Goal: Task Accomplishment & Management: Manage account settings

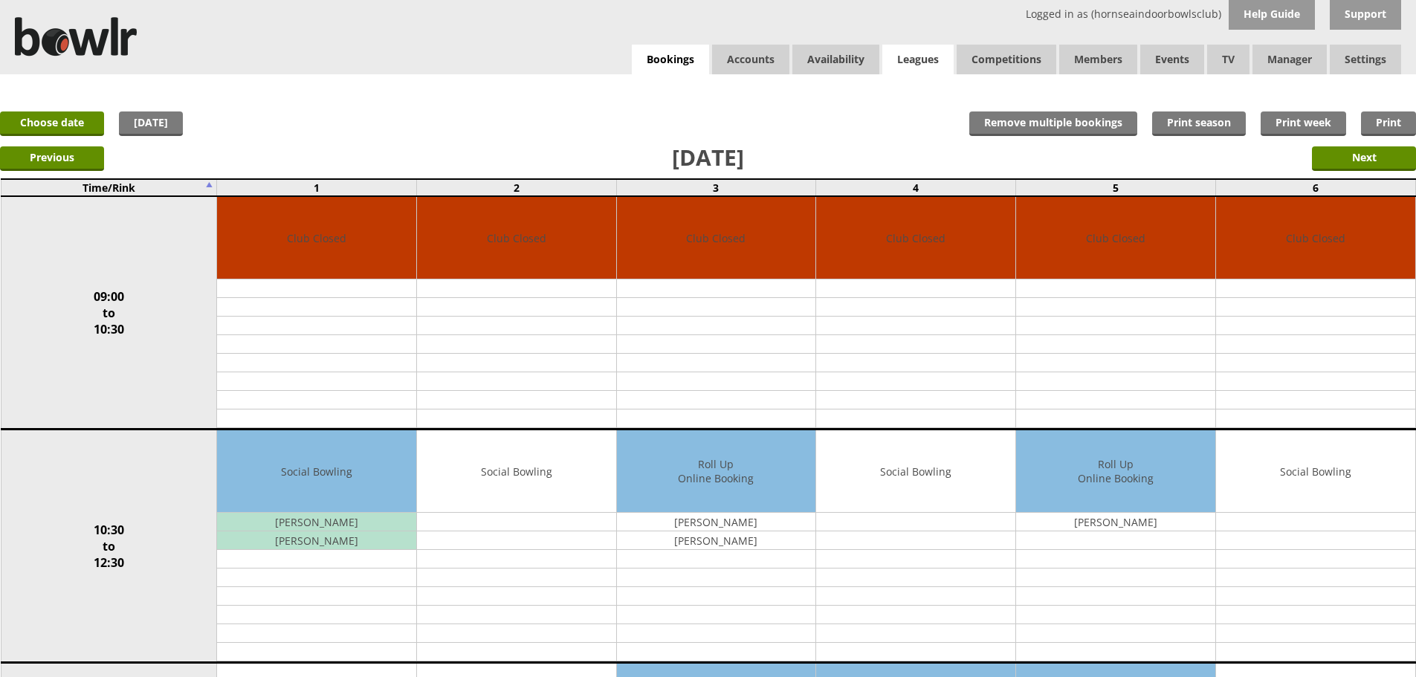
click at [908, 59] on link "Leagues" at bounding box center [917, 60] width 71 height 30
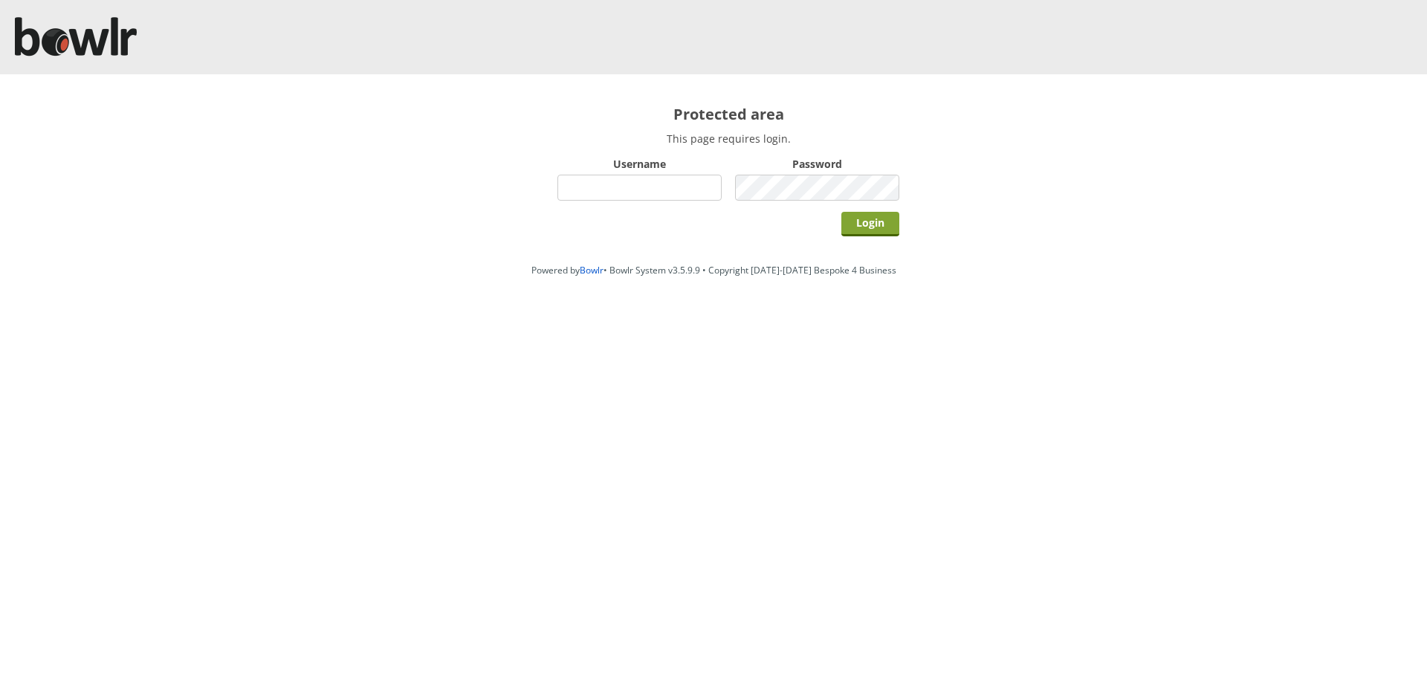
type input "hornseaindoorbowlsclub"
click at [858, 220] on input "Login" at bounding box center [870, 224] width 58 height 25
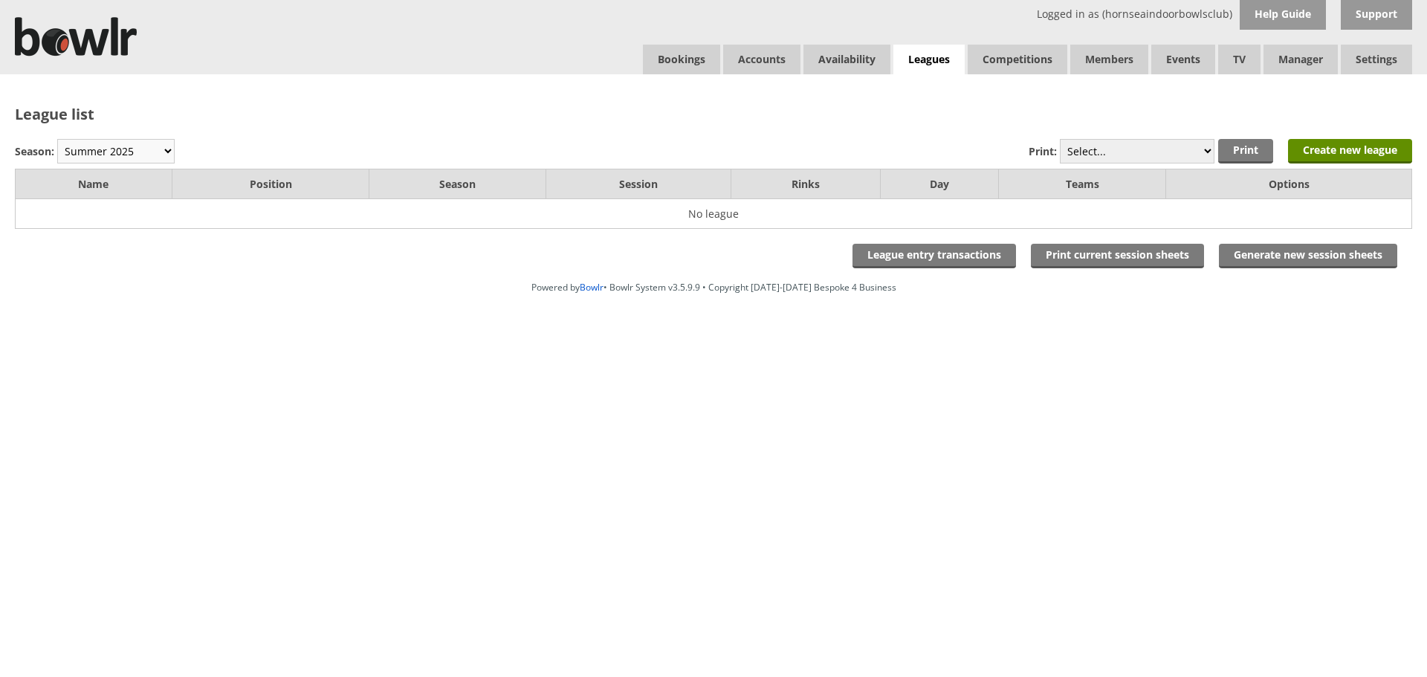
click at [103, 150] on select "Winter 2025-6 Summer 2025 Winter 24-25 Summer 2024 Winter 2023 / 2024 Summer 20…" at bounding box center [115, 151] width 117 height 25
select select "10"
click at [57, 139] on select "Winter 2025-6 Summer 2025 Winter 24-25 Summer 2024 Winter 2023 / 2024 Summer 20…" at bounding box center [115, 151] width 117 height 25
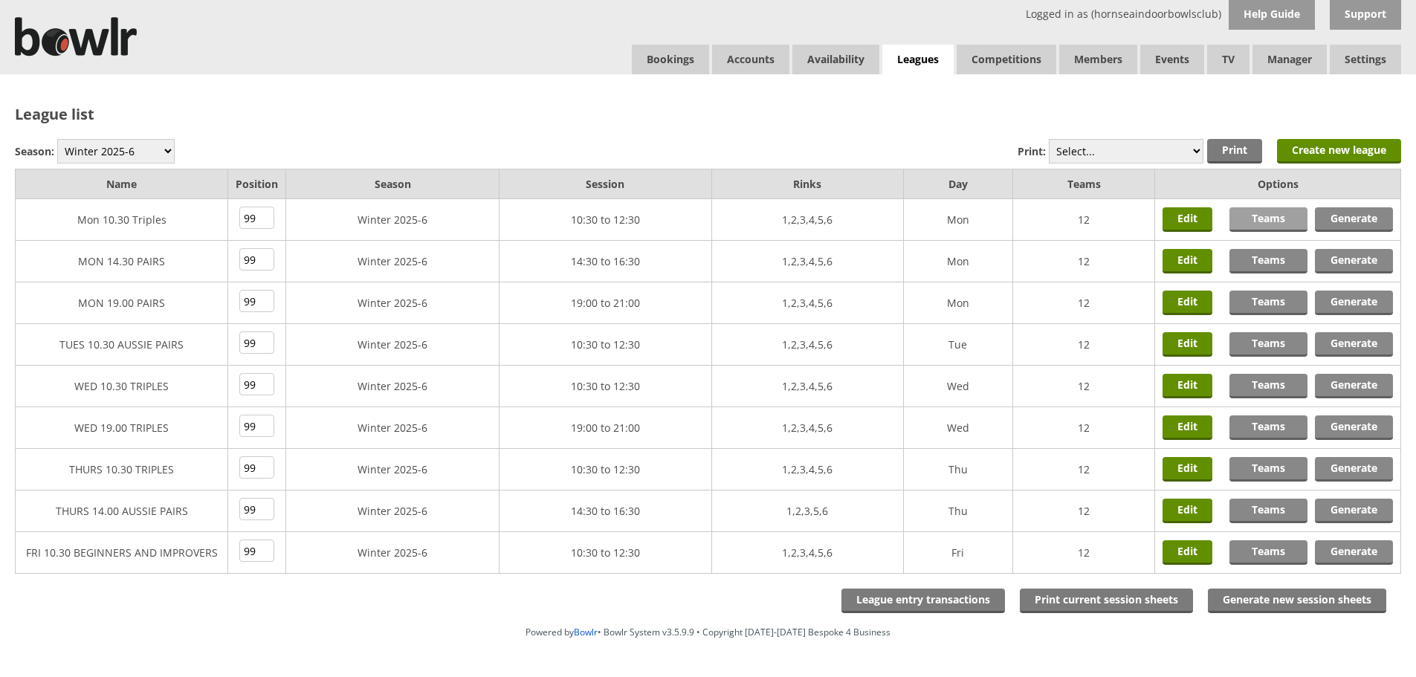
click at [1267, 217] on link "Teams" at bounding box center [1268, 219] width 78 height 25
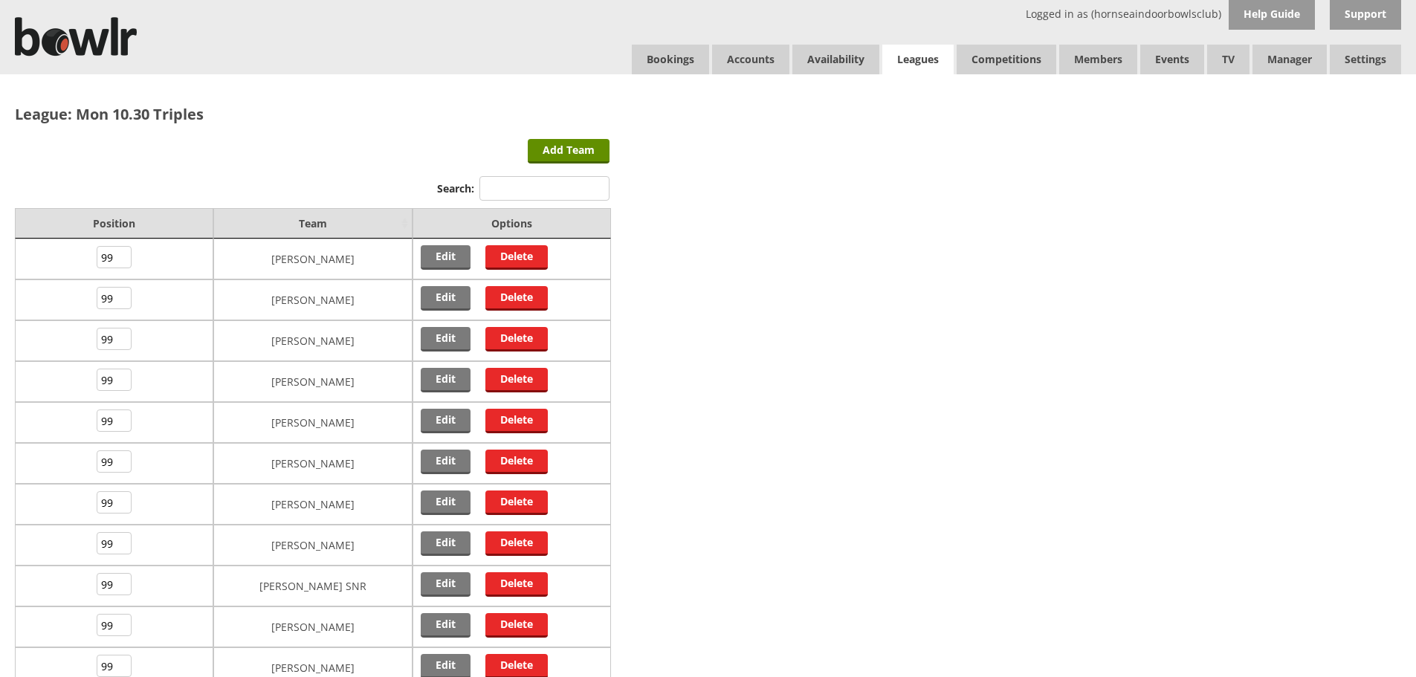
click at [928, 58] on link "Leagues" at bounding box center [917, 60] width 71 height 30
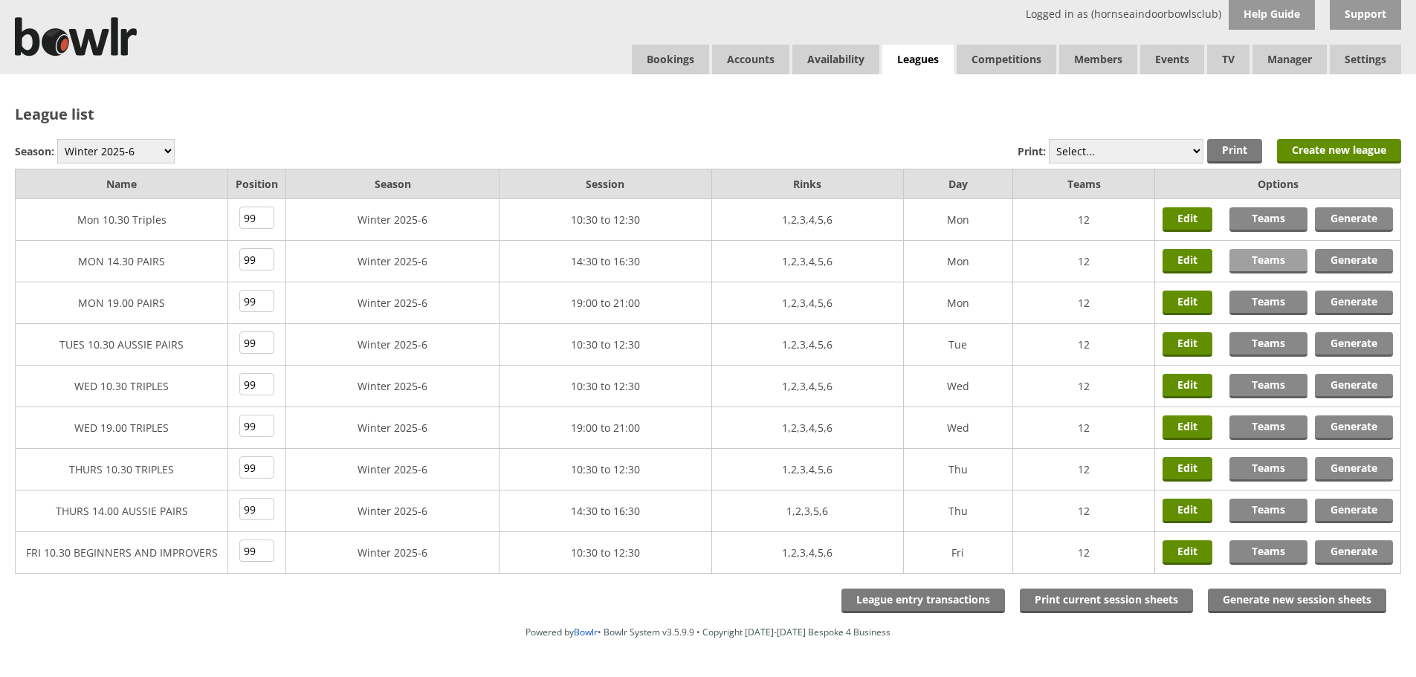
click at [1272, 260] on link "Teams" at bounding box center [1268, 261] width 78 height 25
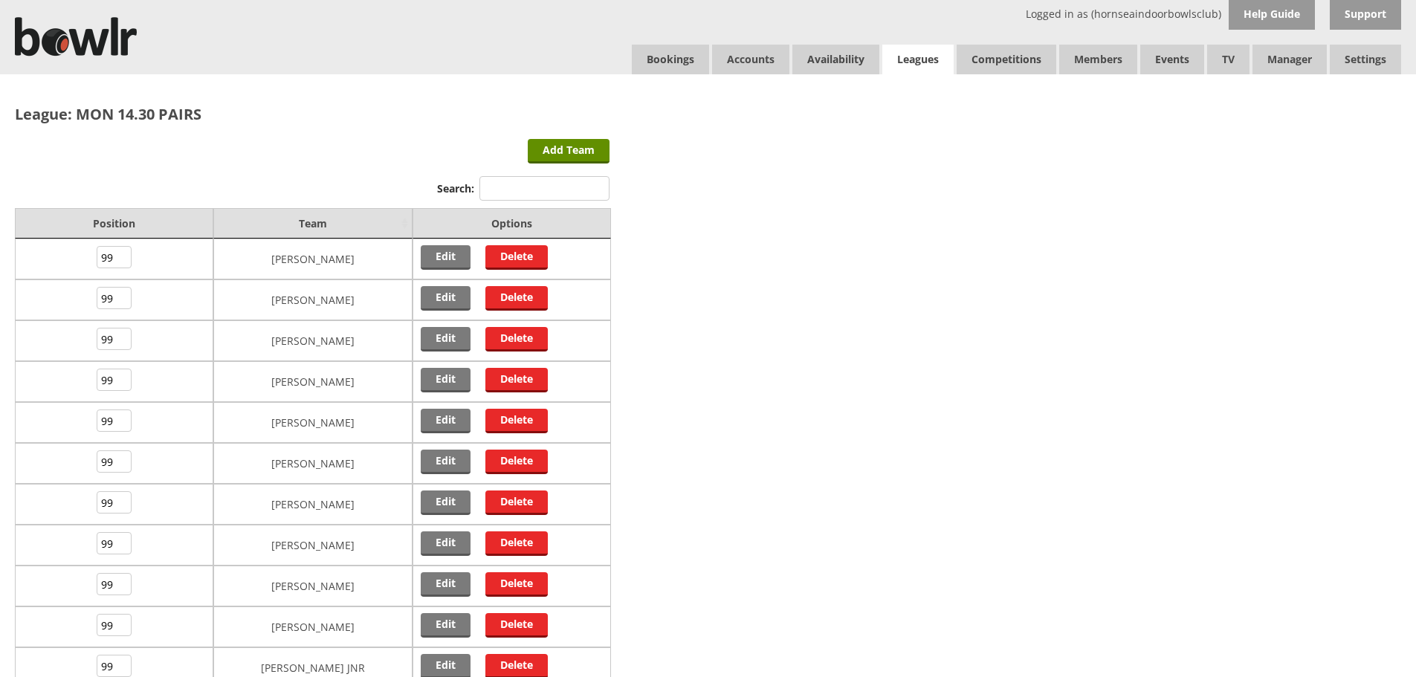
click at [907, 54] on link "Leagues" at bounding box center [917, 60] width 71 height 30
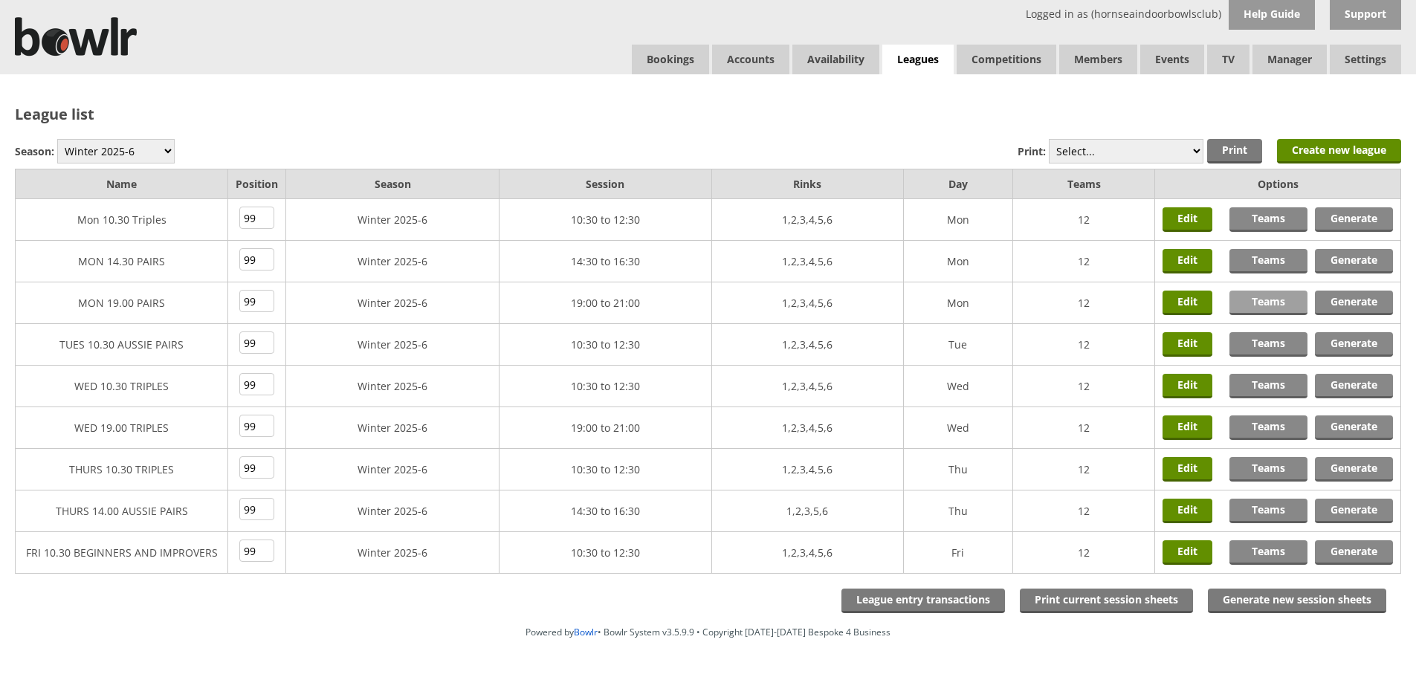
click at [1278, 299] on link "Teams" at bounding box center [1268, 303] width 78 height 25
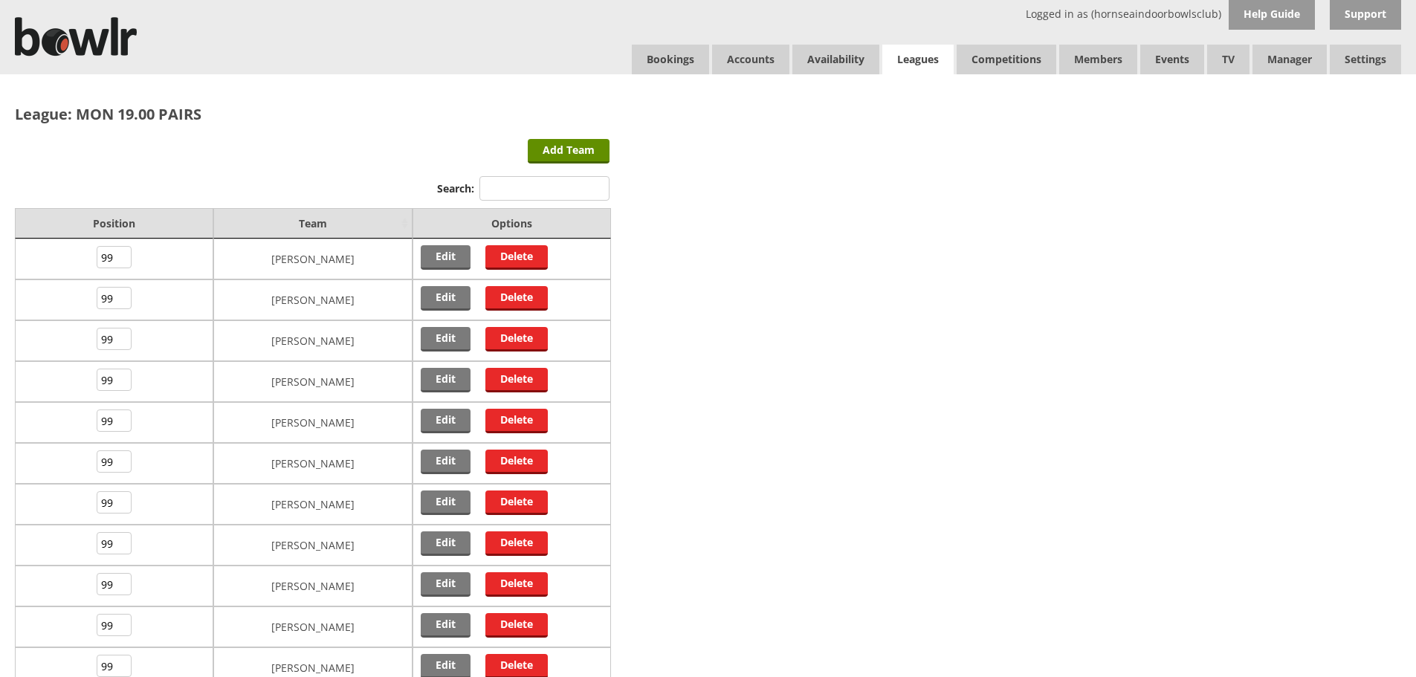
click at [917, 55] on link "Leagues" at bounding box center [917, 60] width 71 height 30
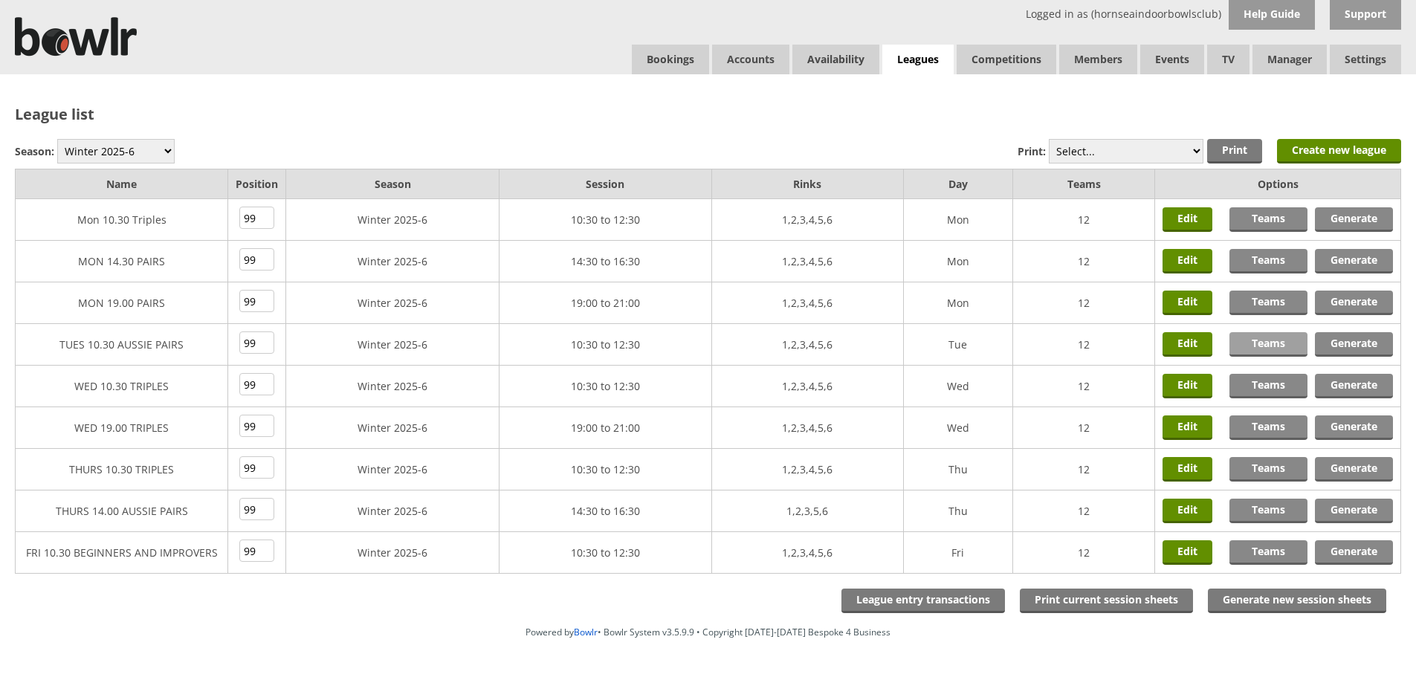
click at [1265, 341] on link "Teams" at bounding box center [1268, 344] width 78 height 25
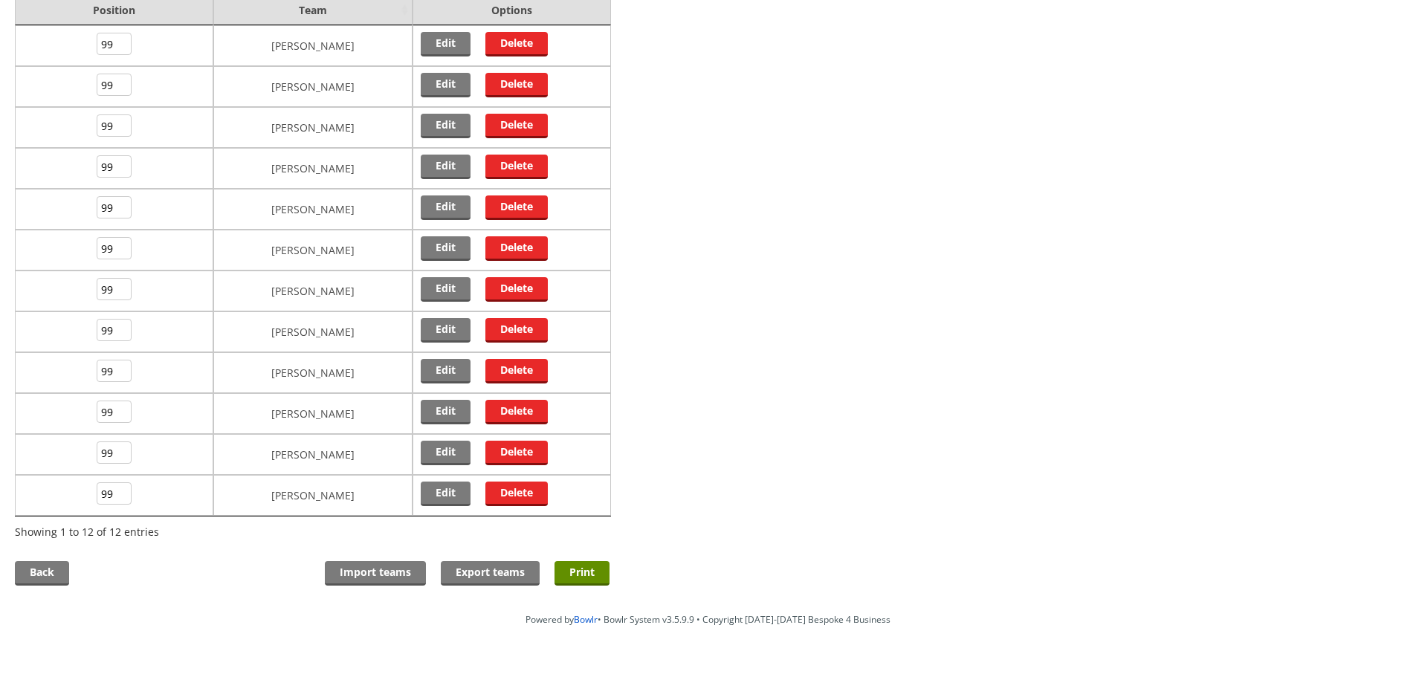
scroll to position [223, 0]
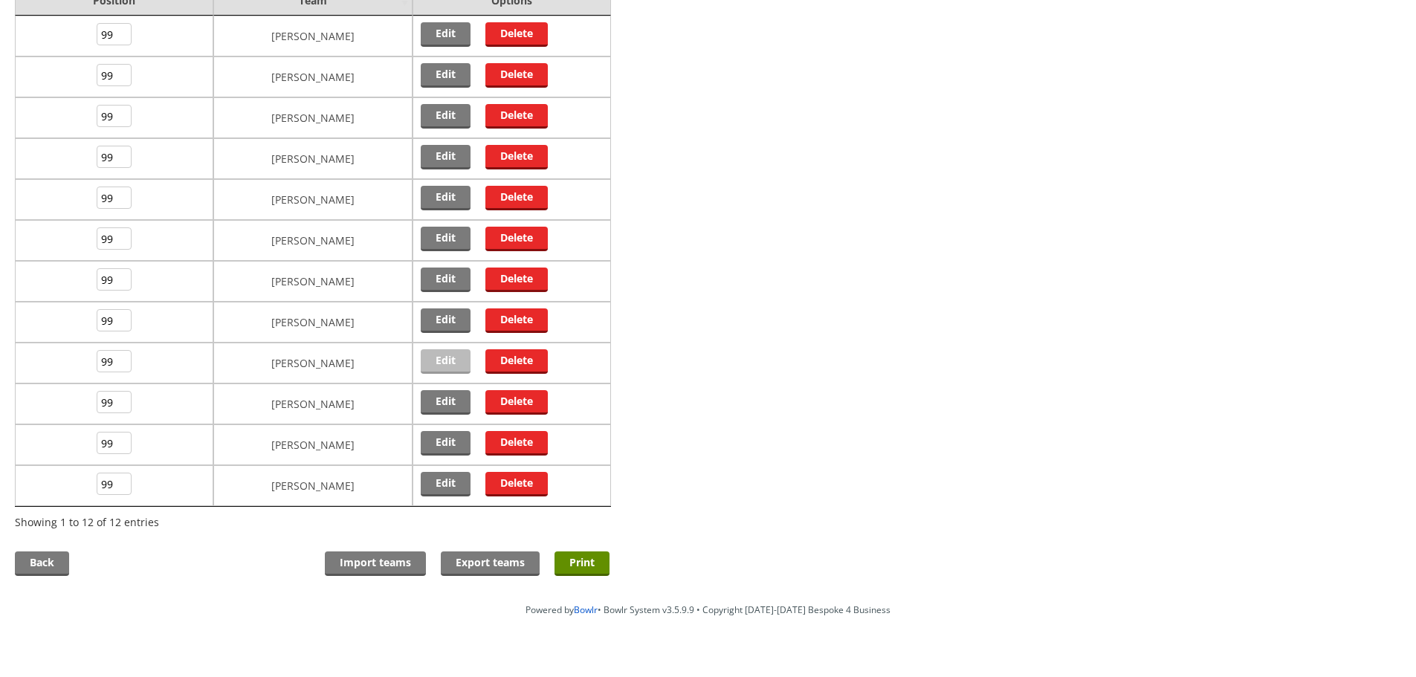
click at [434, 361] on link "Edit" at bounding box center [446, 361] width 50 height 25
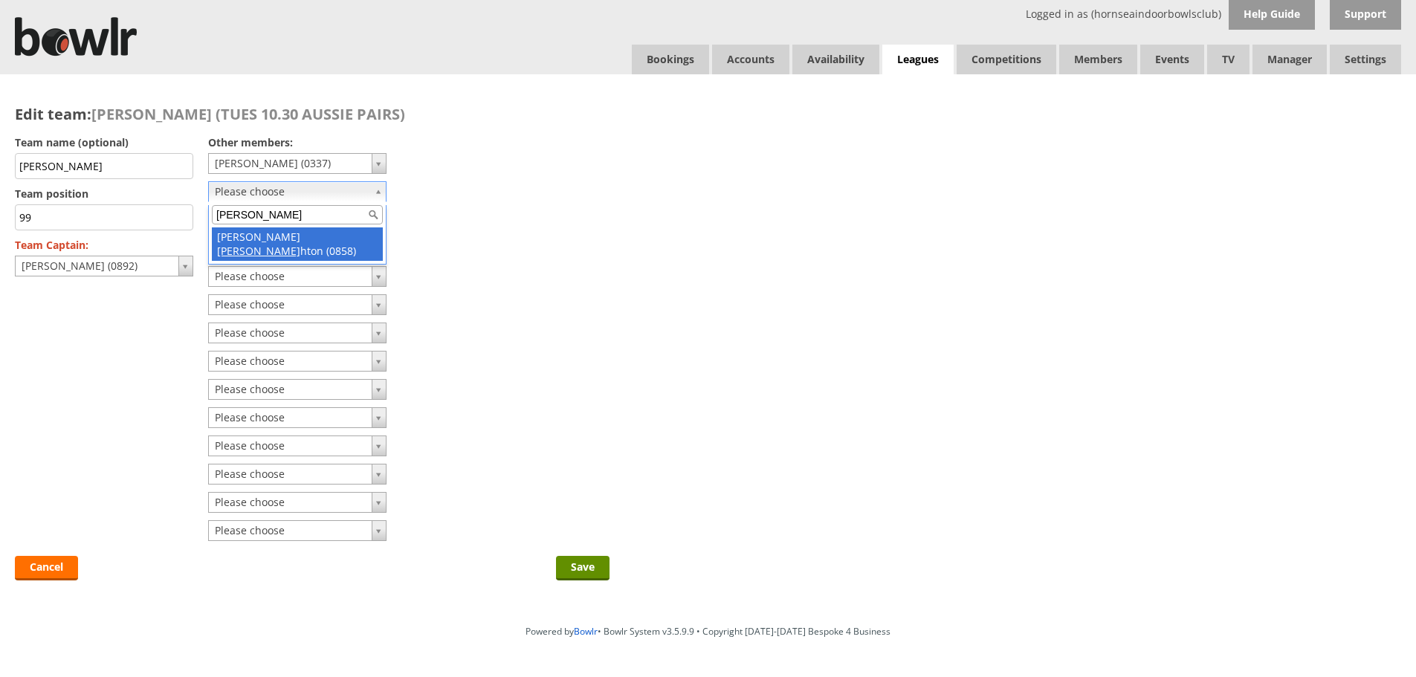
type input "houg"
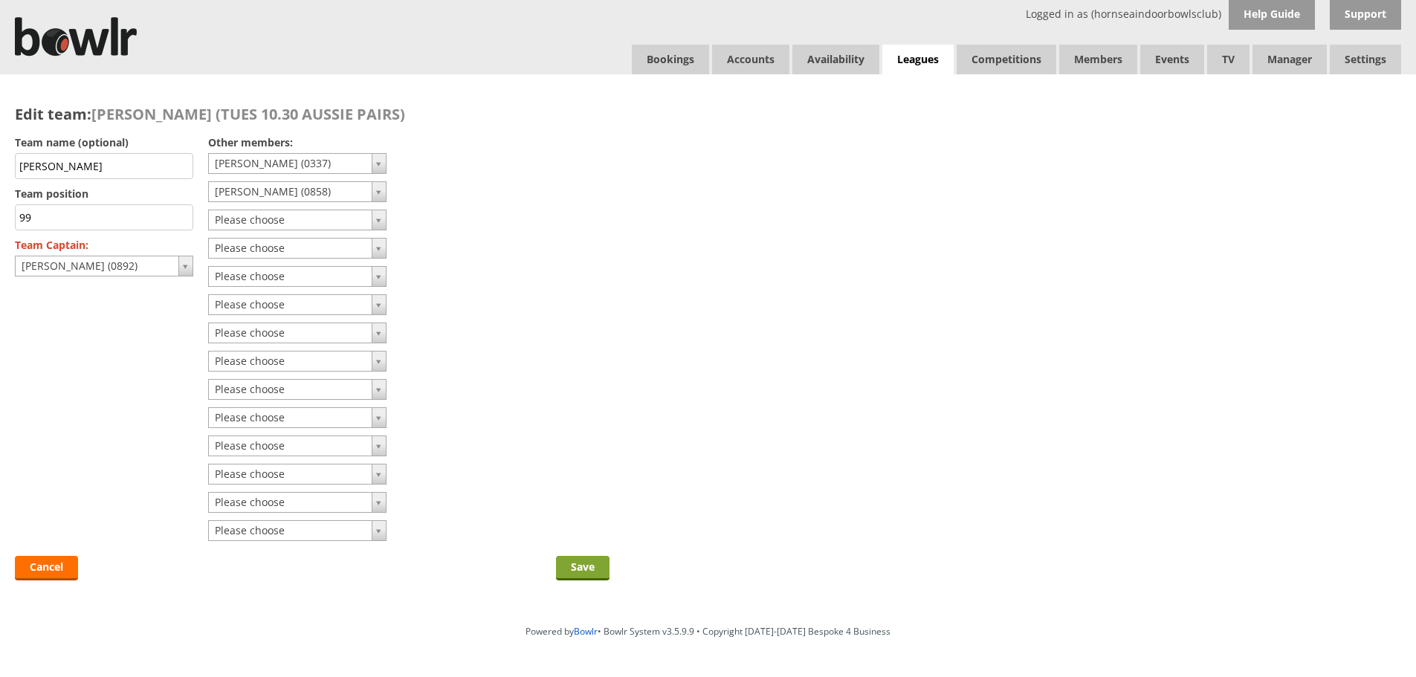
click at [582, 563] on input "Save" at bounding box center [583, 568] width 54 height 25
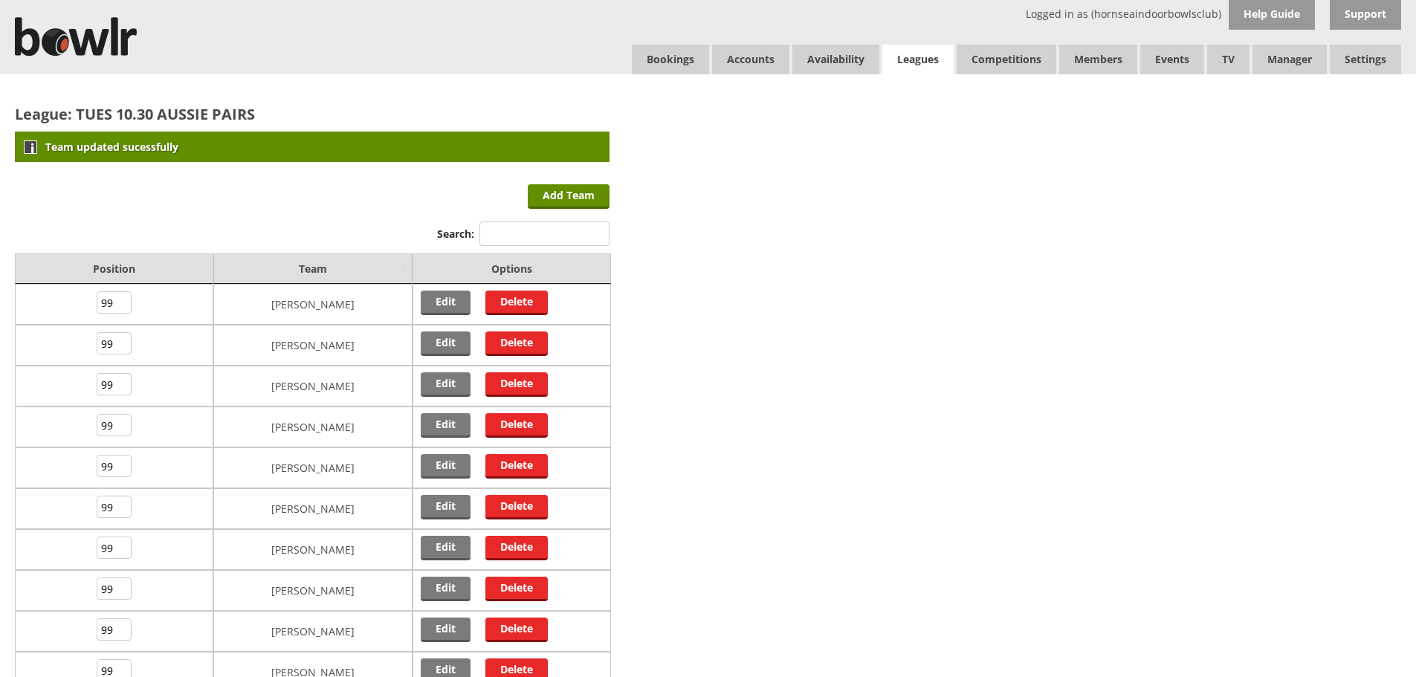
click at [916, 56] on link "Leagues" at bounding box center [917, 60] width 71 height 30
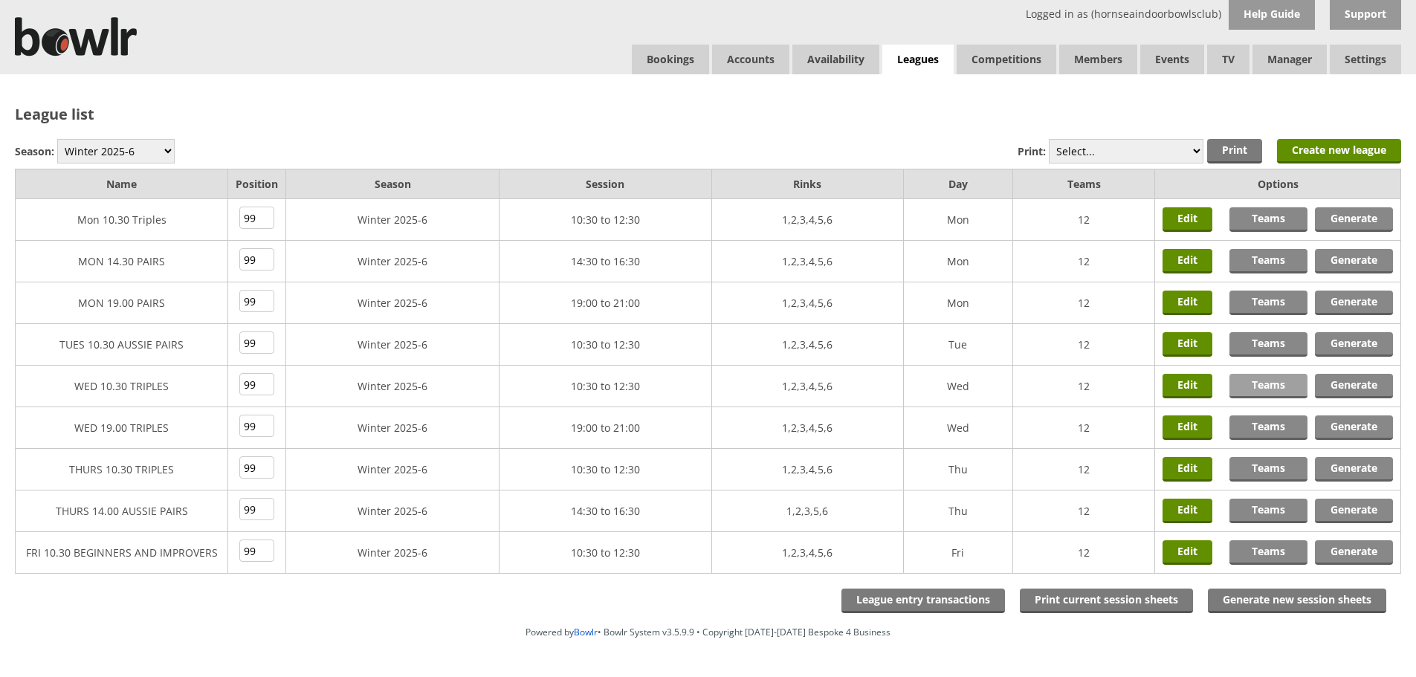
click at [1277, 386] on link "Teams" at bounding box center [1268, 386] width 78 height 25
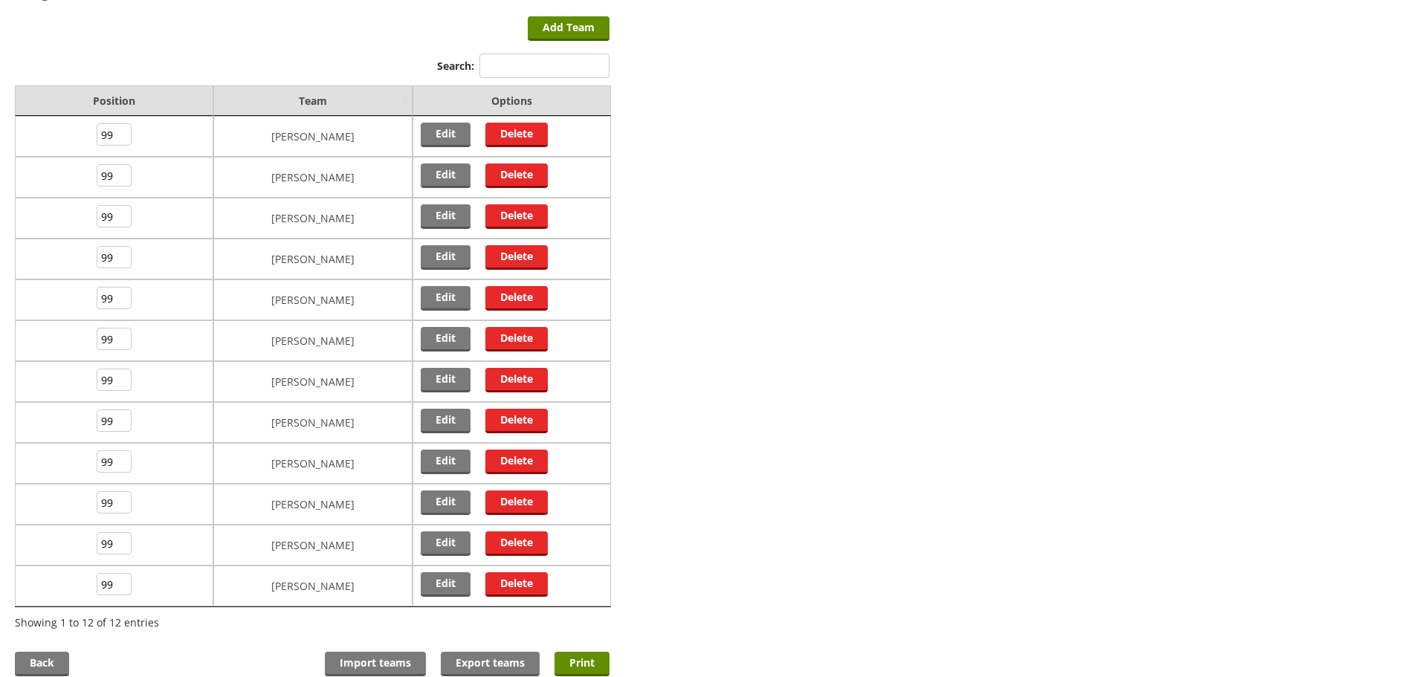
scroll to position [149, 0]
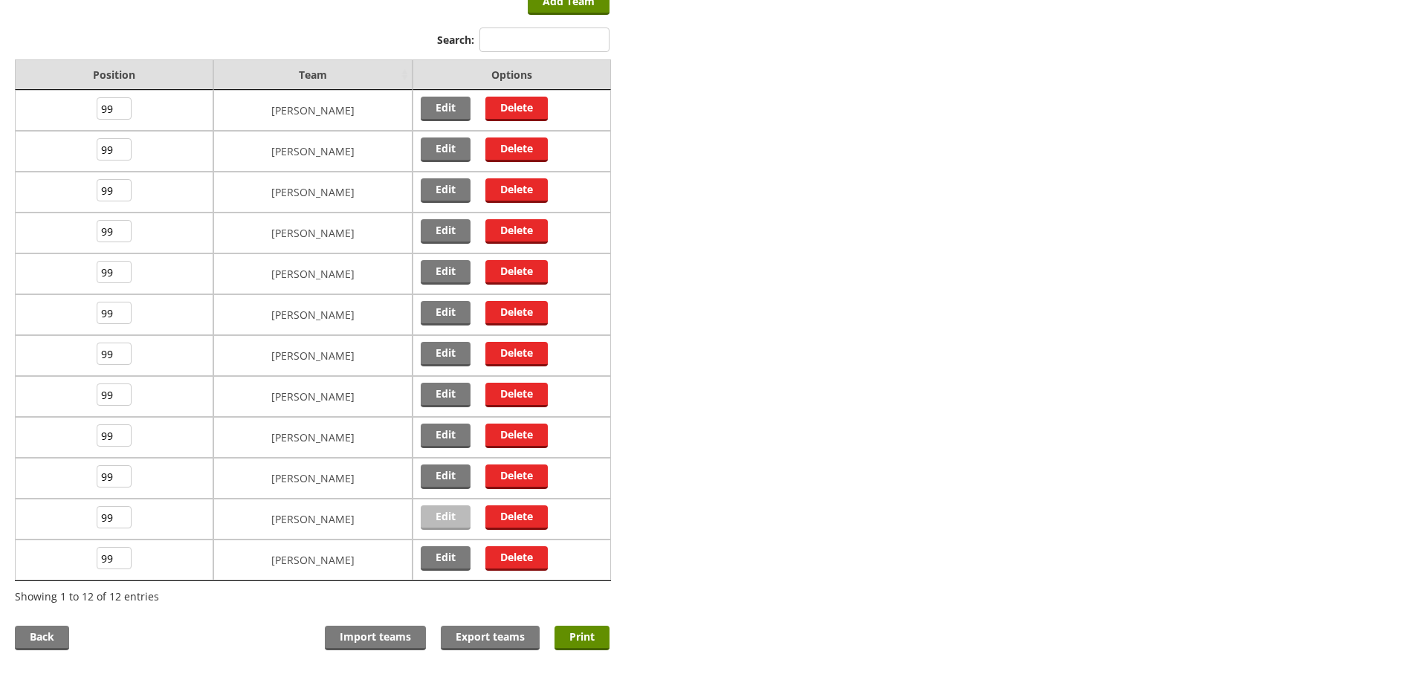
click at [438, 510] on link "Edit" at bounding box center [446, 517] width 50 height 25
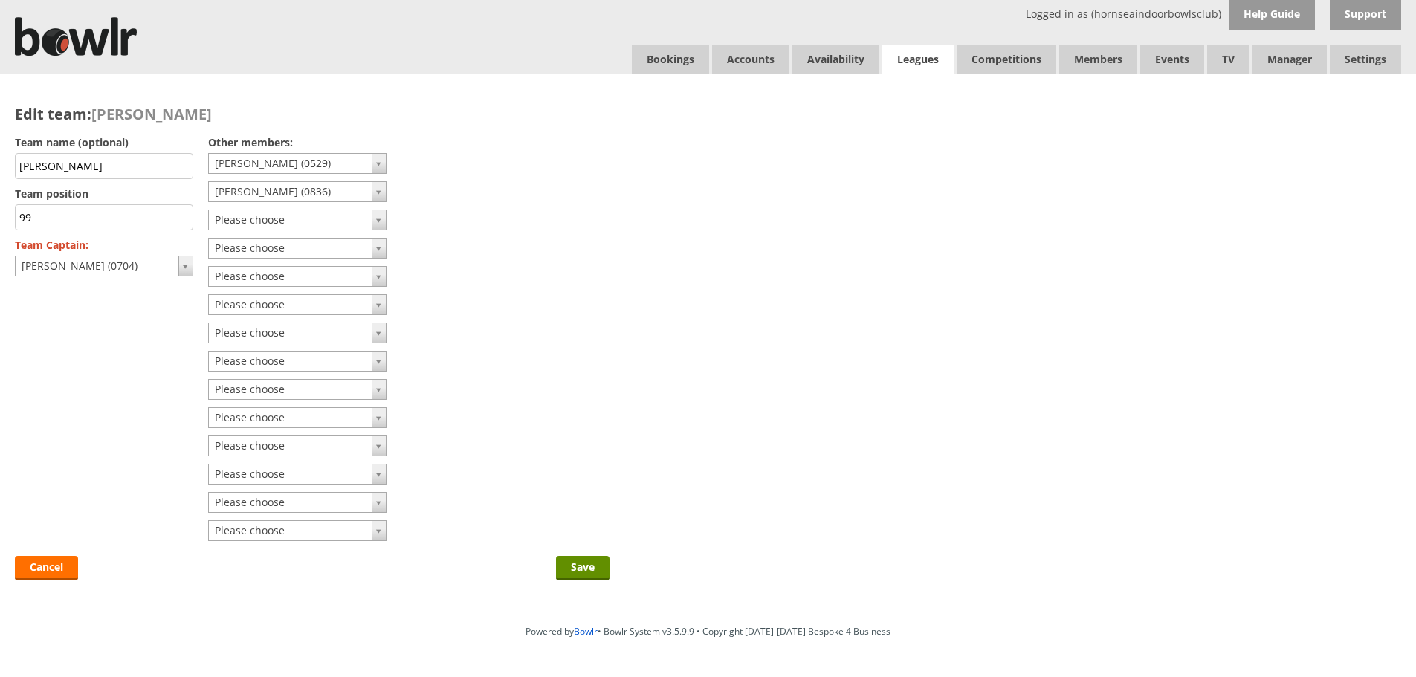
click at [904, 56] on link "Leagues" at bounding box center [917, 60] width 71 height 30
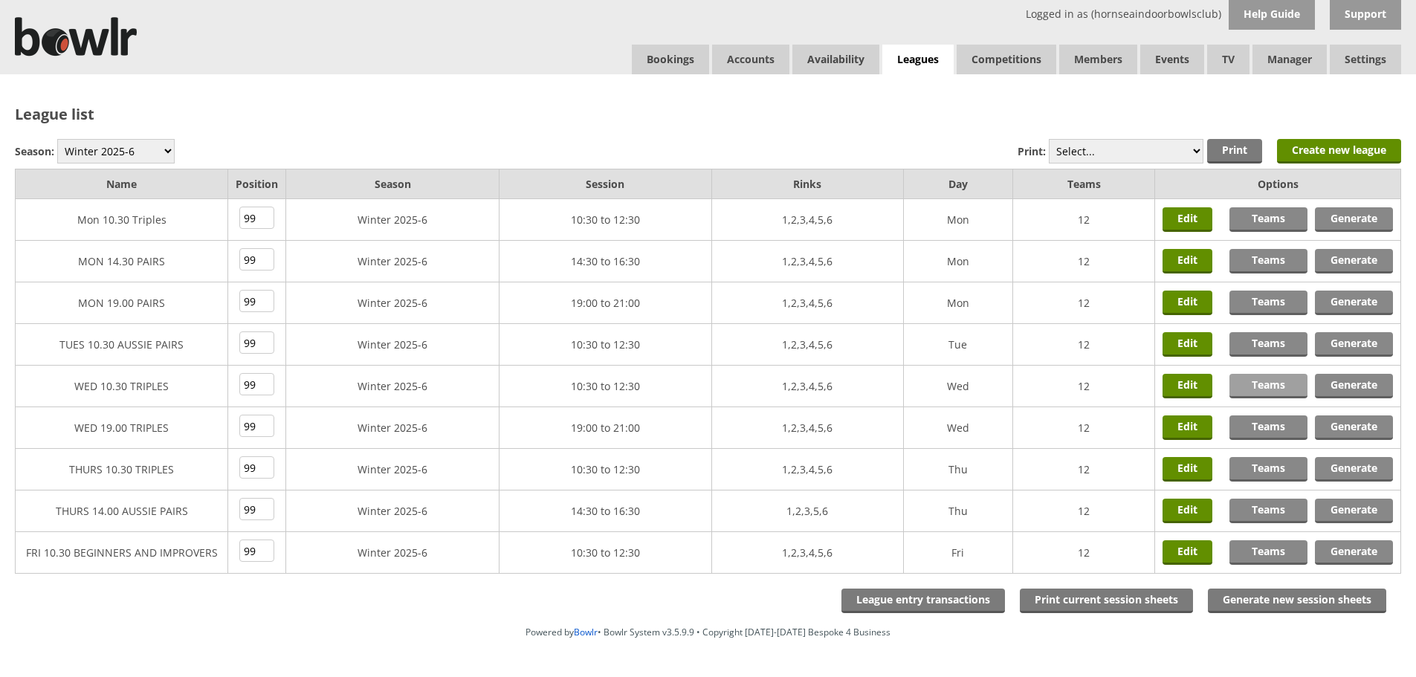
click at [1261, 383] on link "Teams" at bounding box center [1268, 386] width 78 height 25
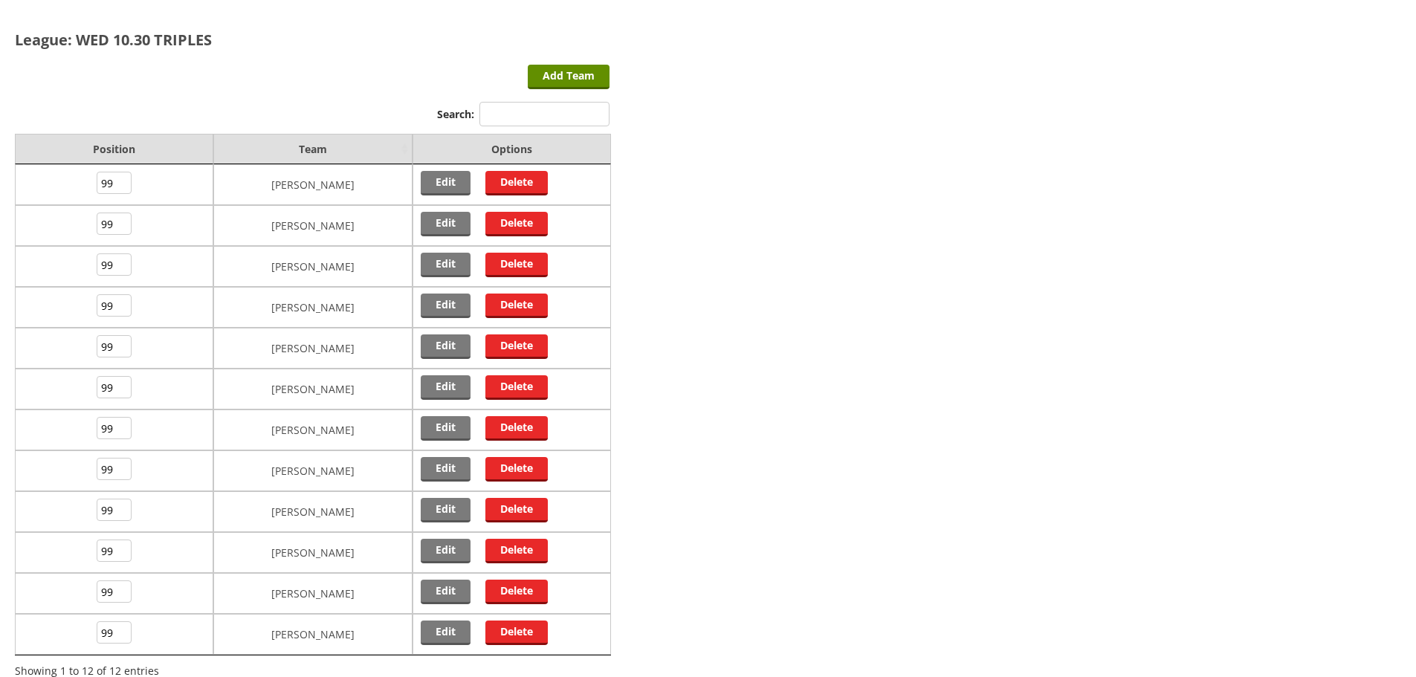
scroll to position [149, 0]
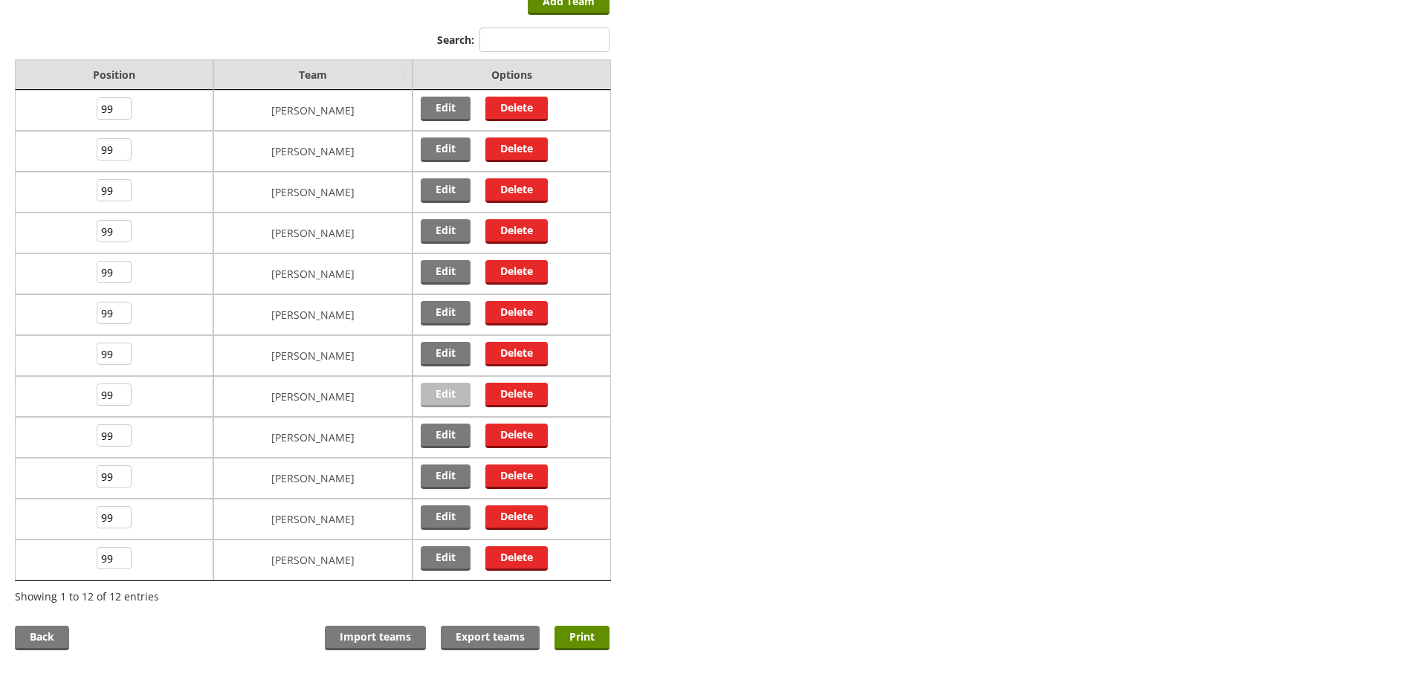
click at [430, 394] on link "Edit" at bounding box center [446, 395] width 50 height 25
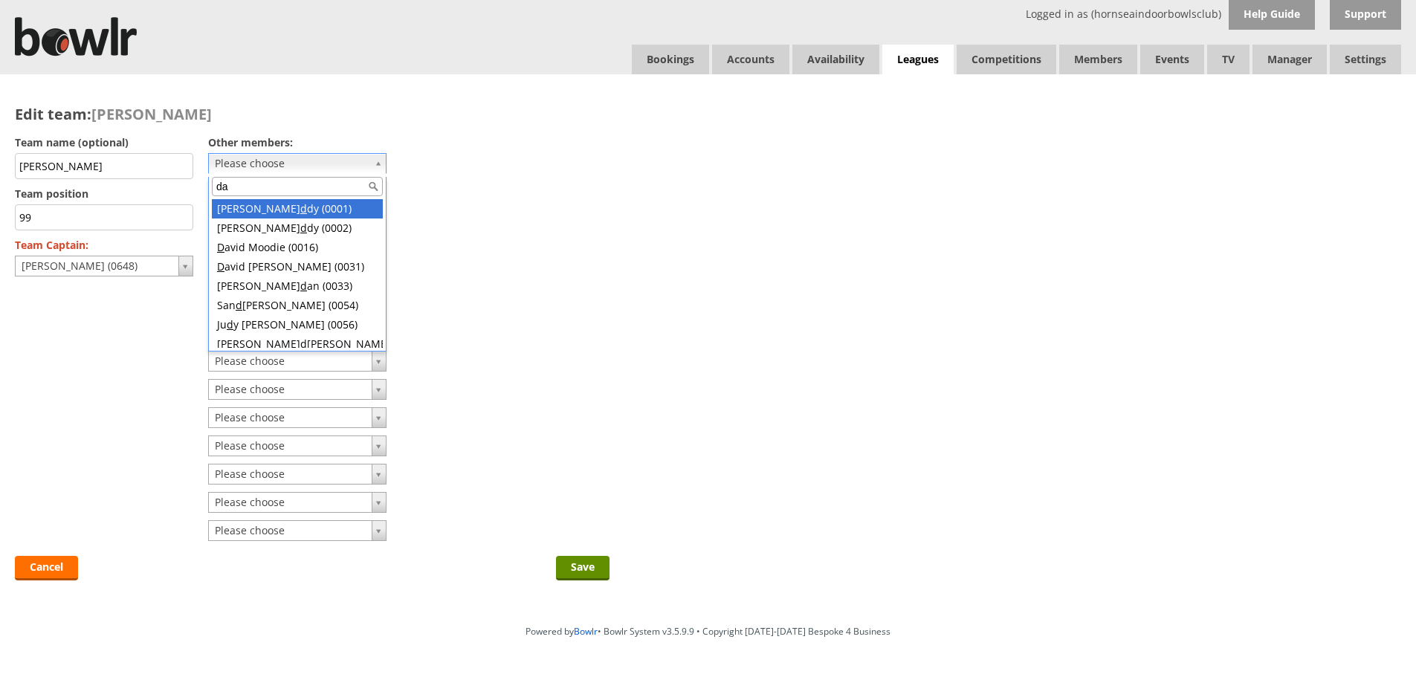
type input "d"
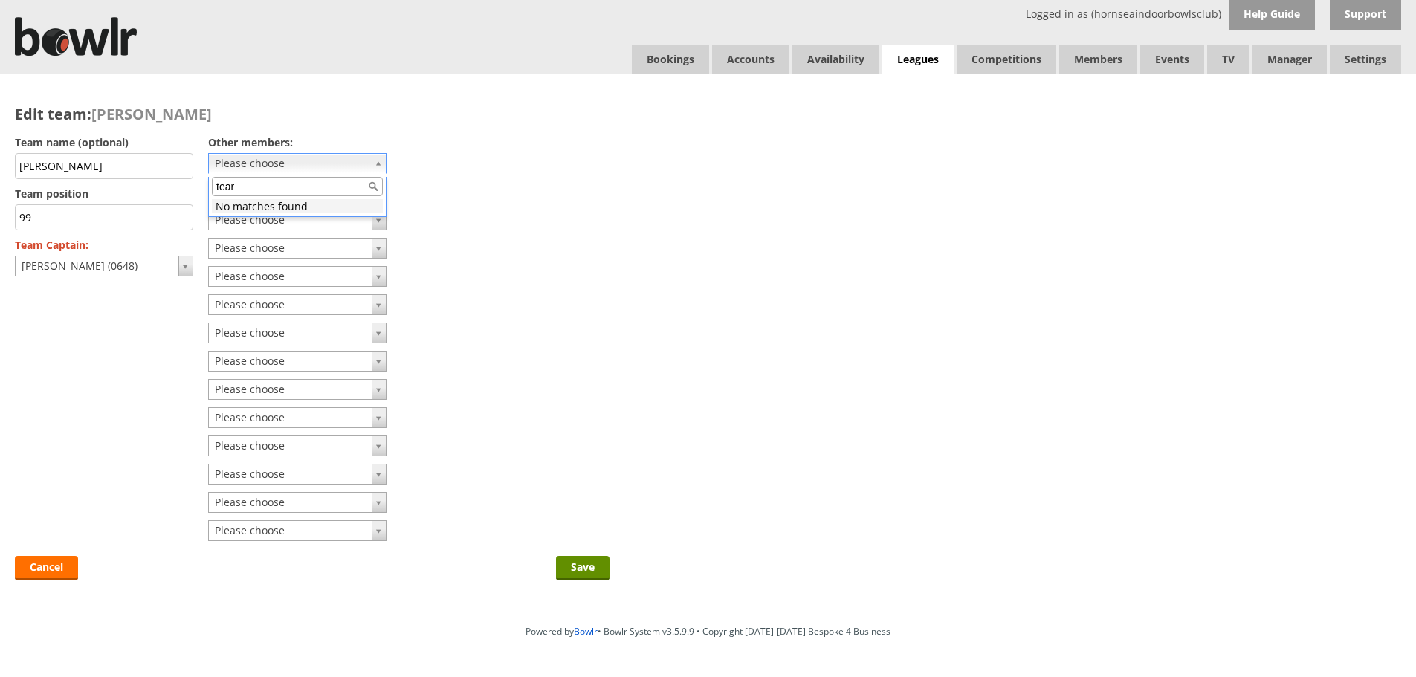
type input "teare"
click at [596, 560] on input "Save" at bounding box center [583, 568] width 54 height 25
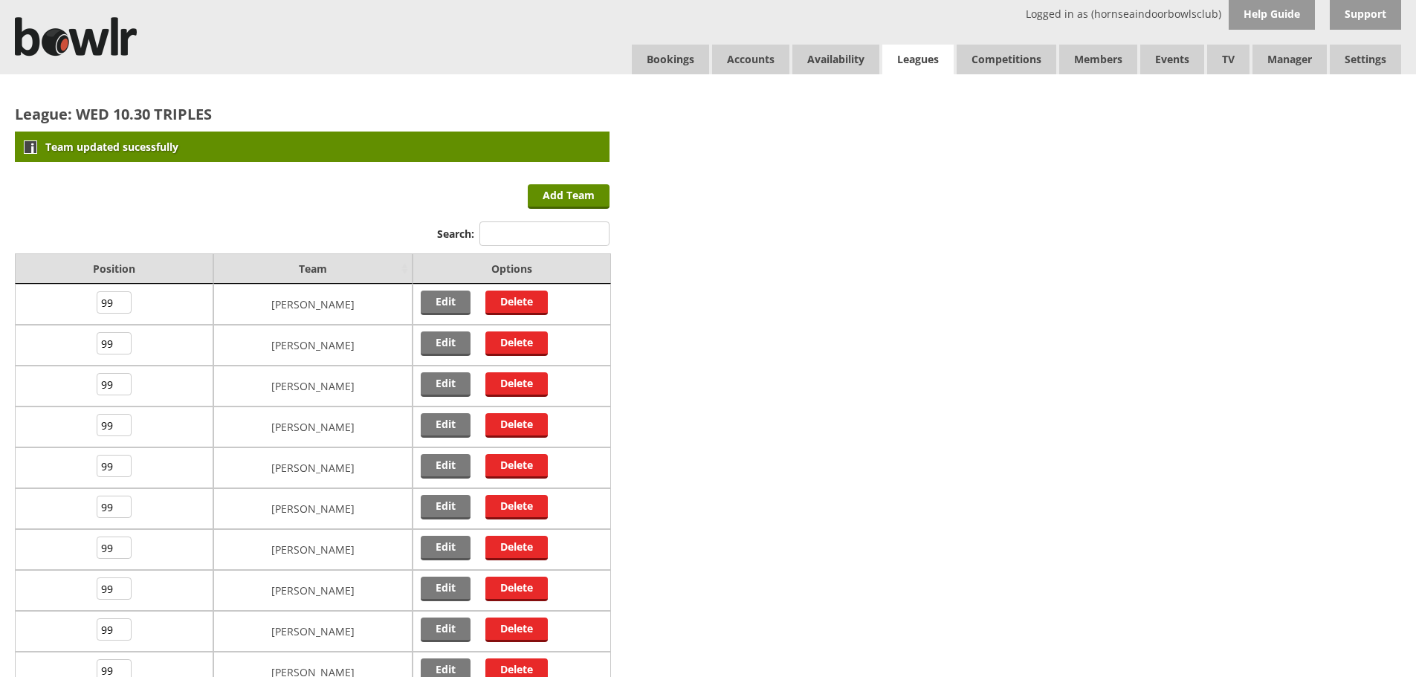
click at [901, 51] on link "Leagues" at bounding box center [917, 60] width 71 height 30
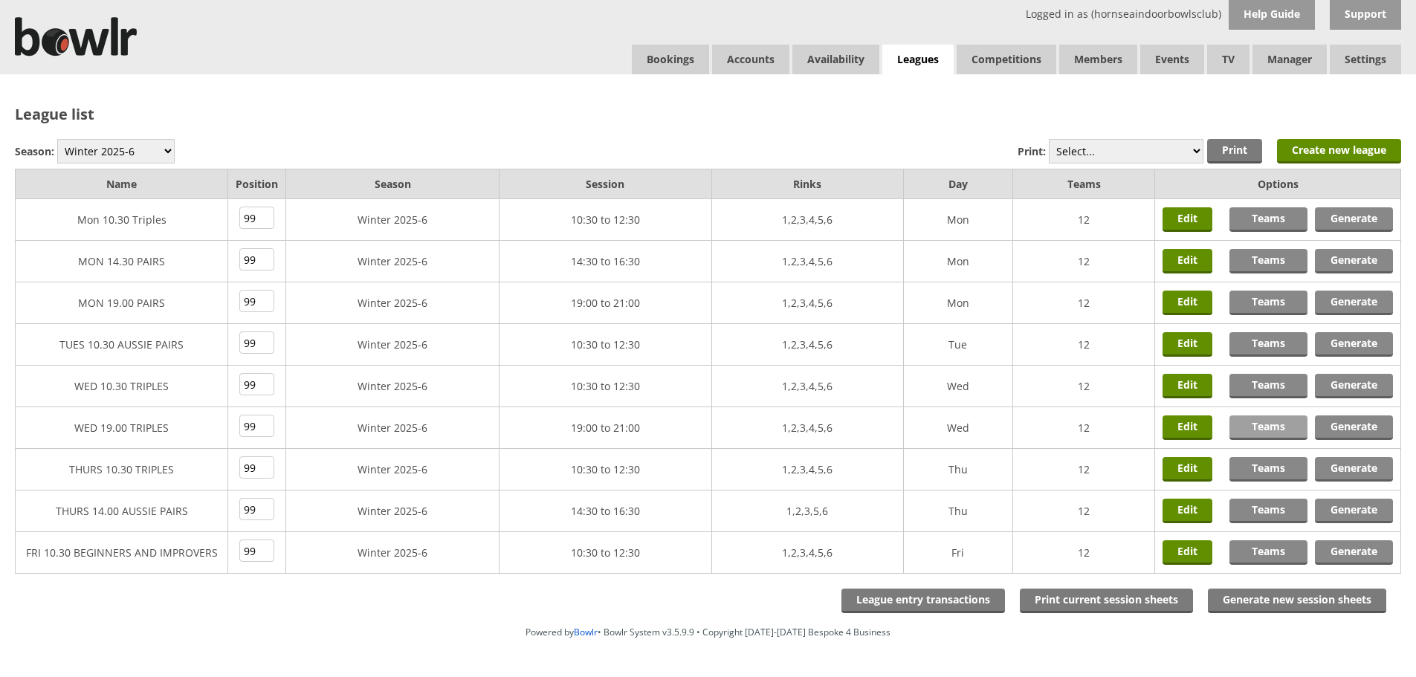
click at [1256, 424] on link "Teams" at bounding box center [1268, 427] width 78 height 25
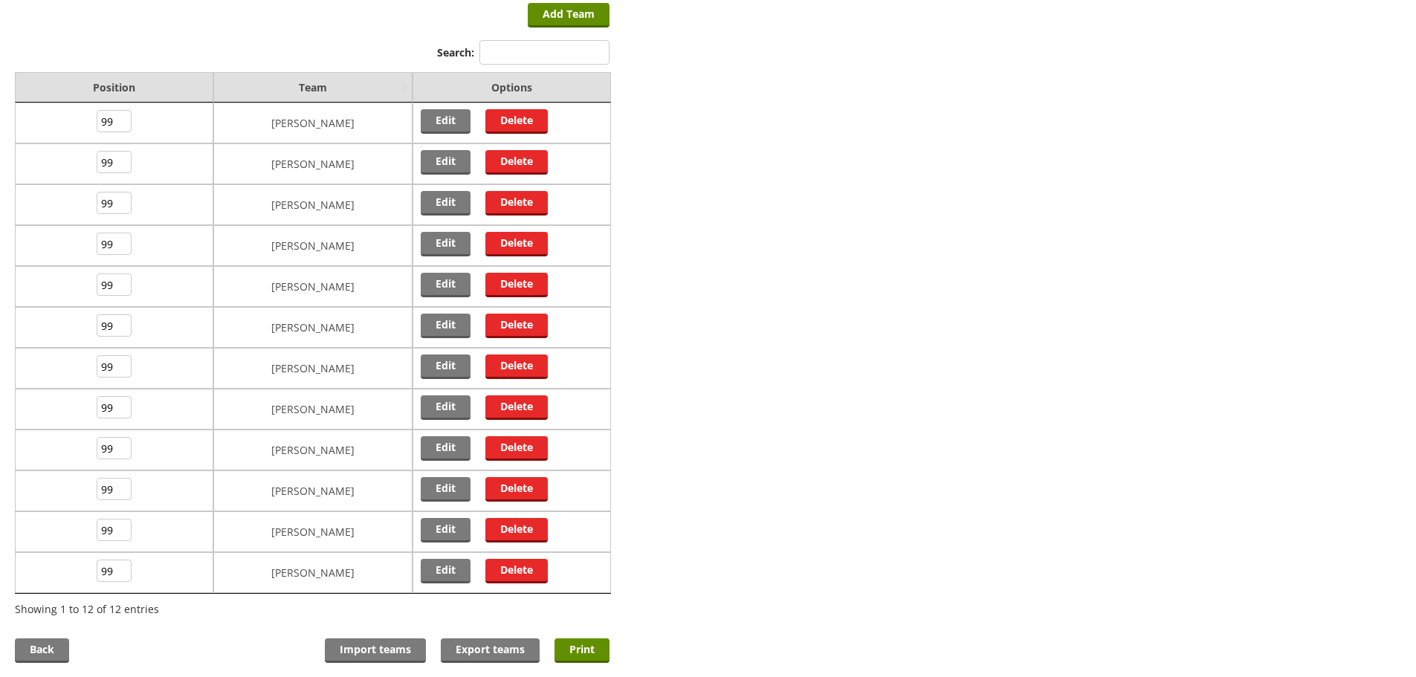
scroll to position [149, 0]
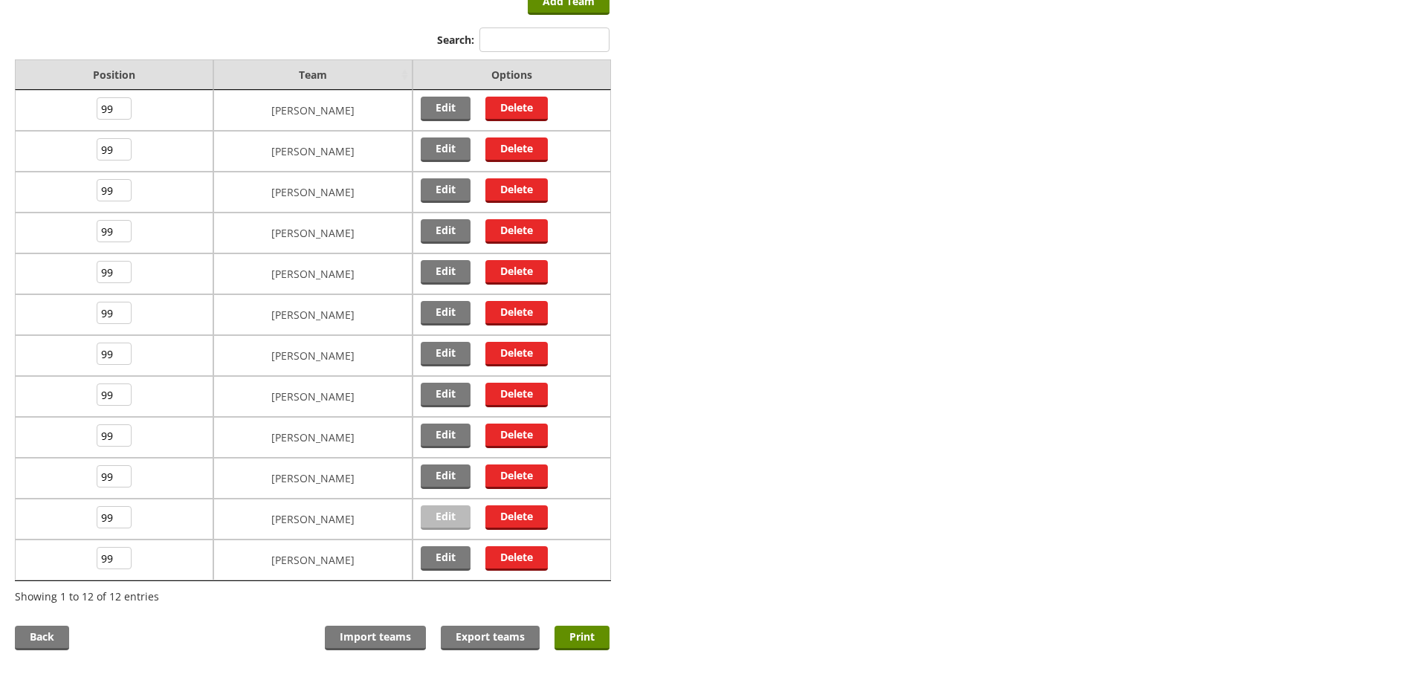
click at [440, 514] on link "Edit" at bounding box center [446, 517] width 50 height 25
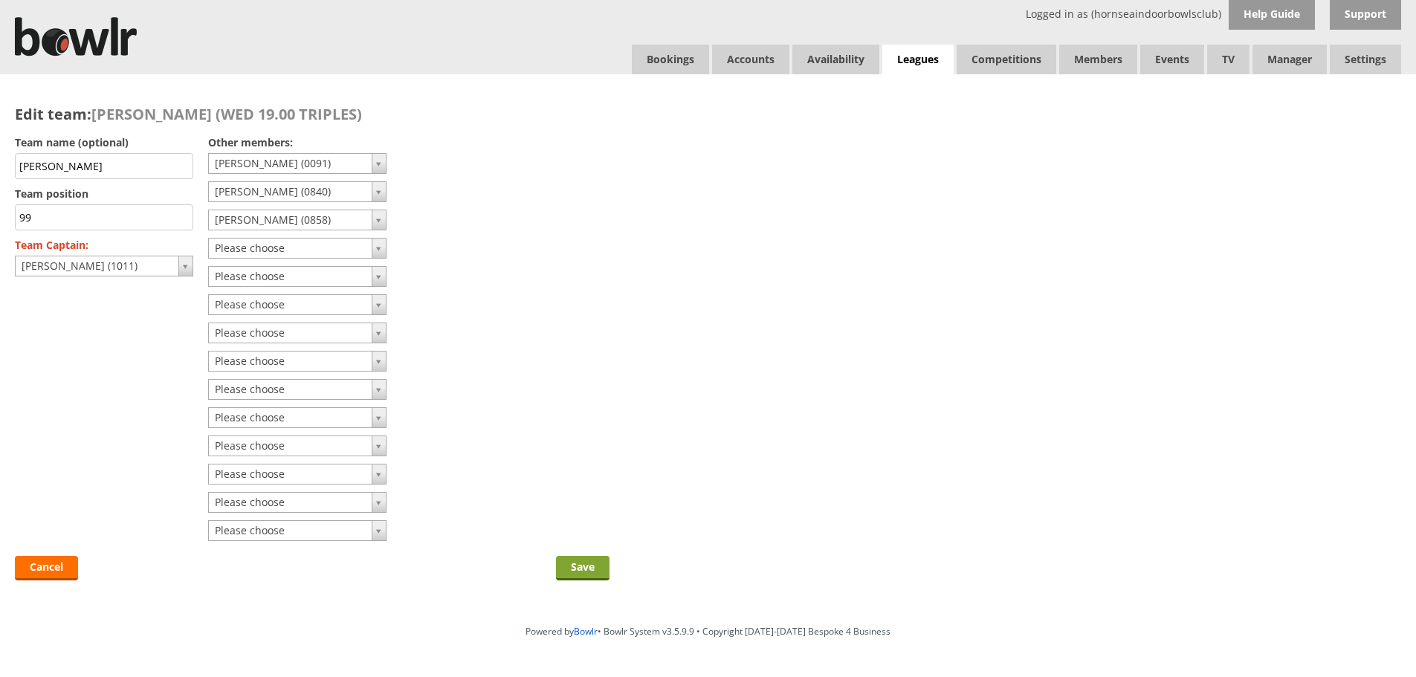
click at [582, 566] on input "Save" at bounding box center [583, 568] width 54 height 25
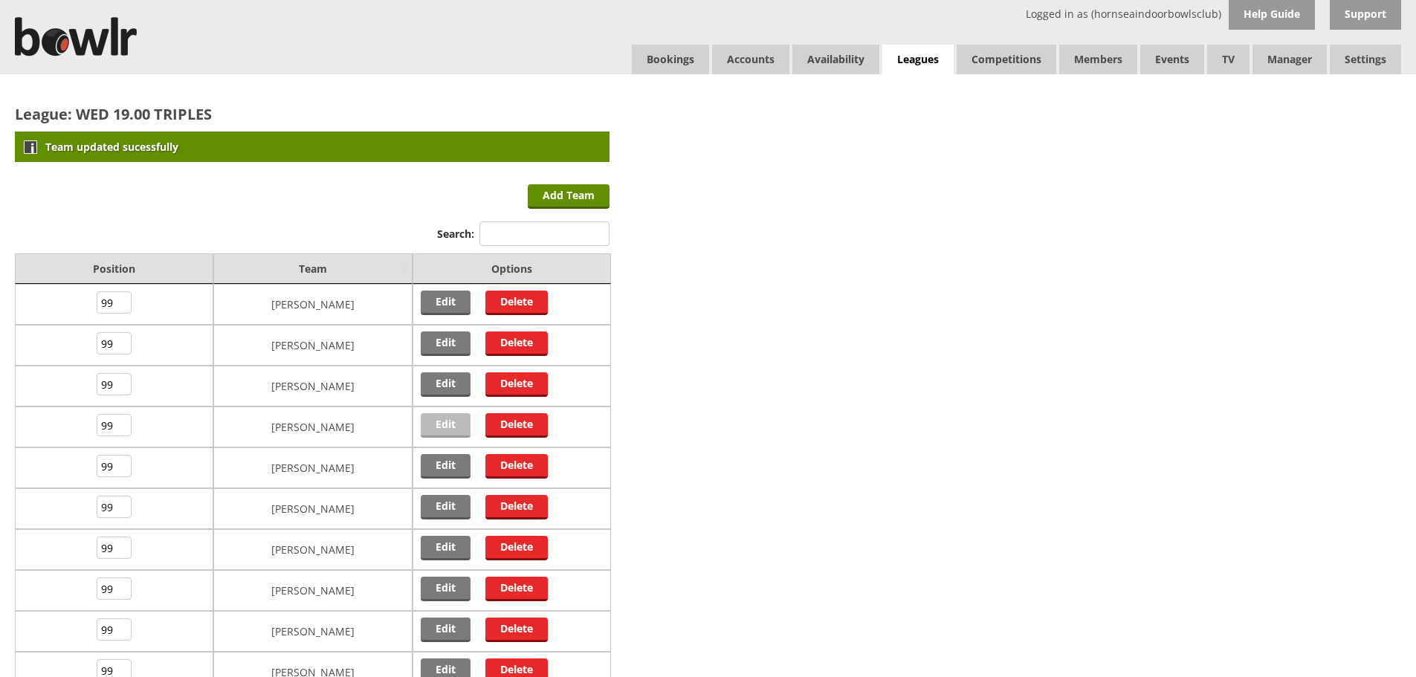
click at [435, 423] on link "Edit" at bounding box center [446, 425] width 50 height 25
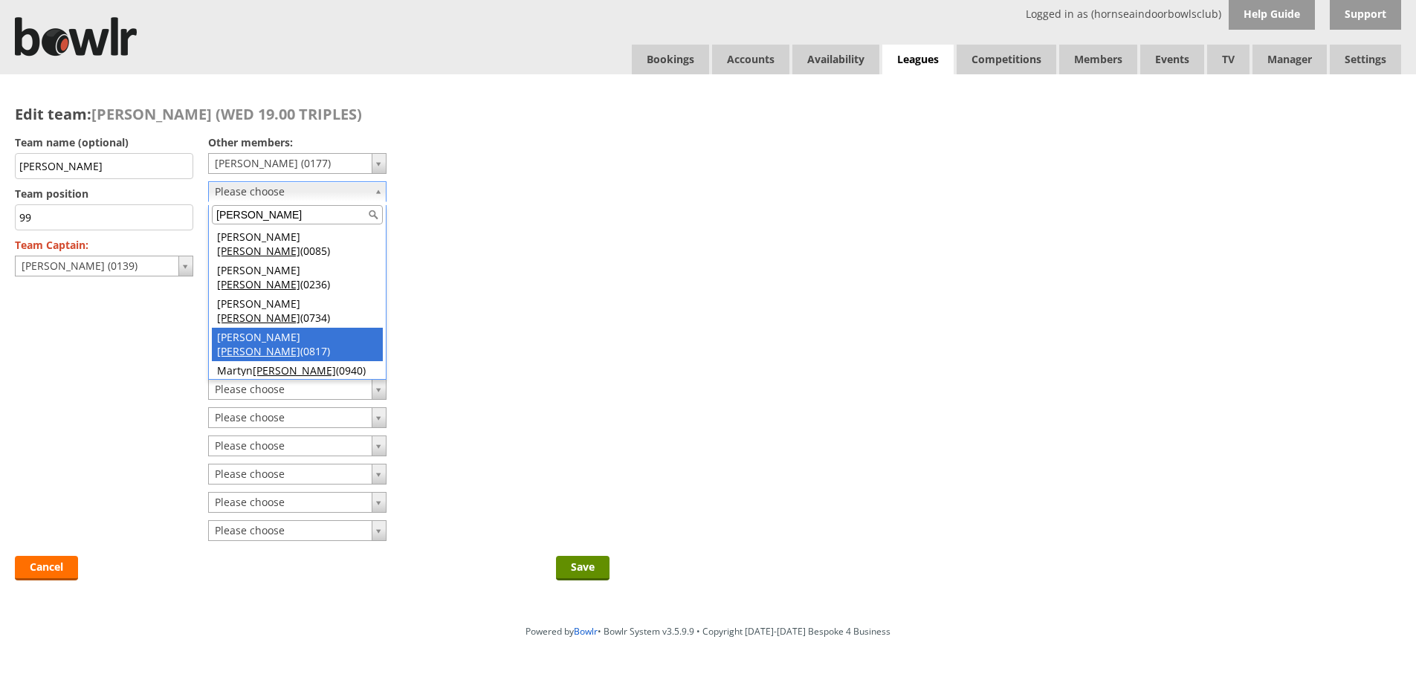
type input "smith"
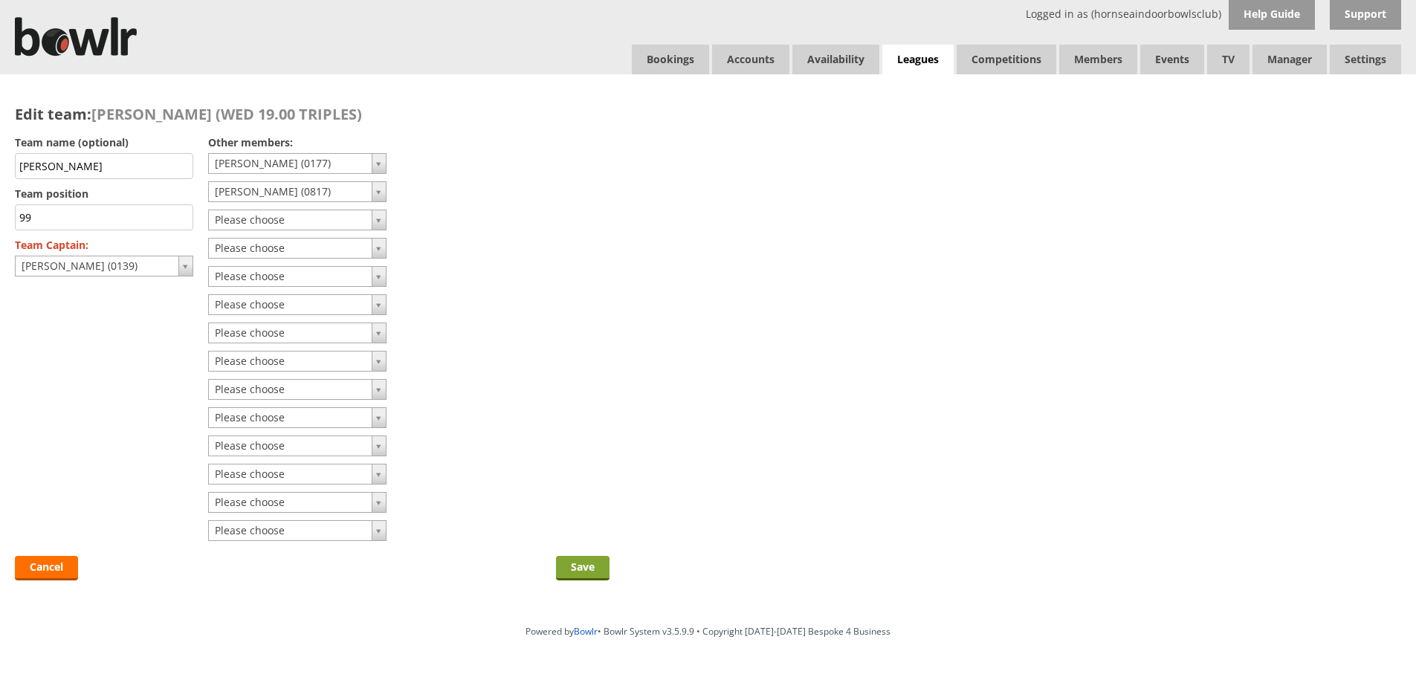
click at [570, 569] on input "Save" at bounding box center [583, 568] width 54 height 25
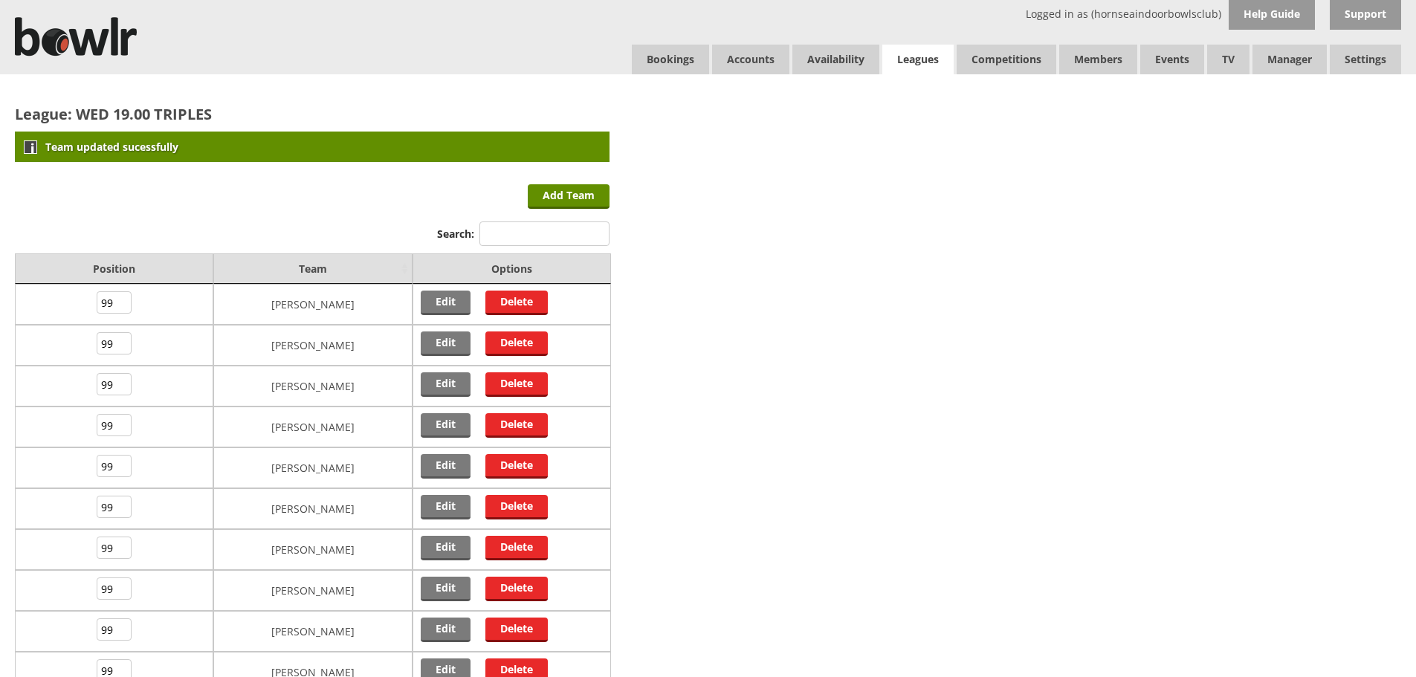
click at [919, 59] on link "Leagues" at bounding box center [917, 60] width 71 height 30
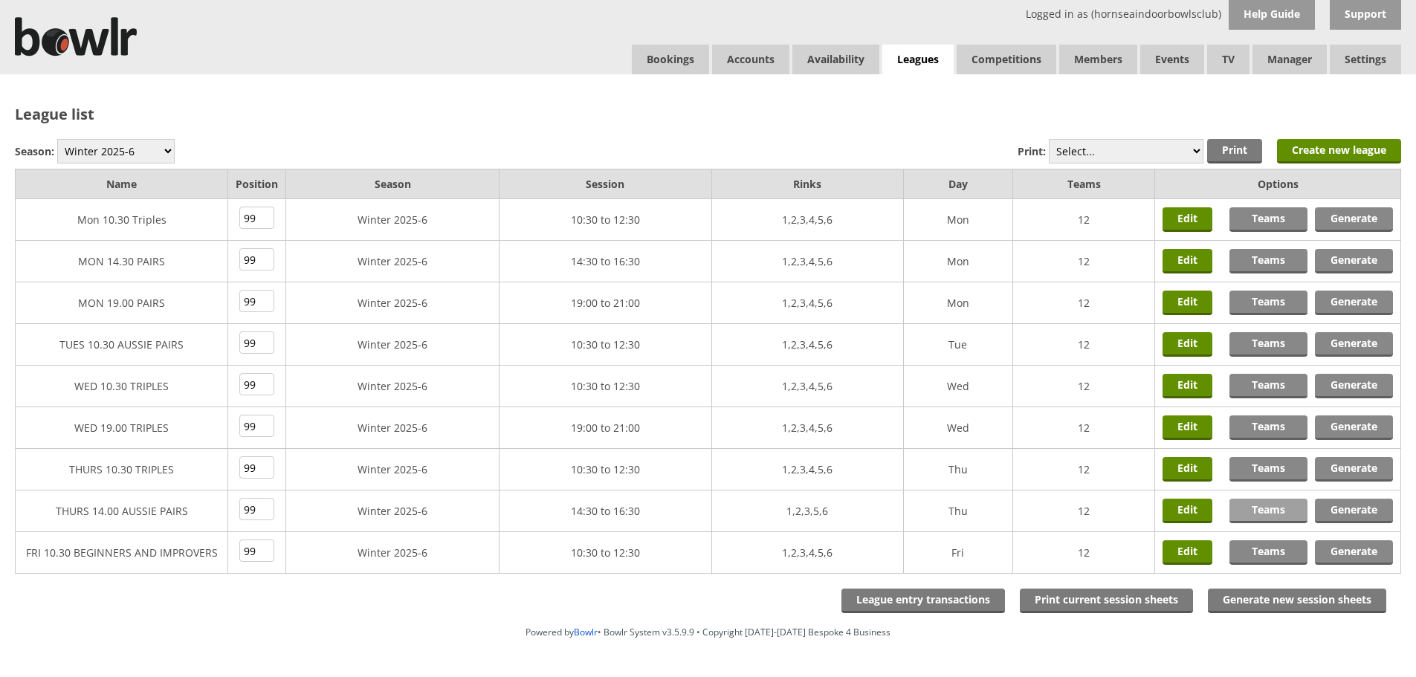
click at [1252, 507] on link "Teams" at bounding box center [1268, 511] width 78 height 25
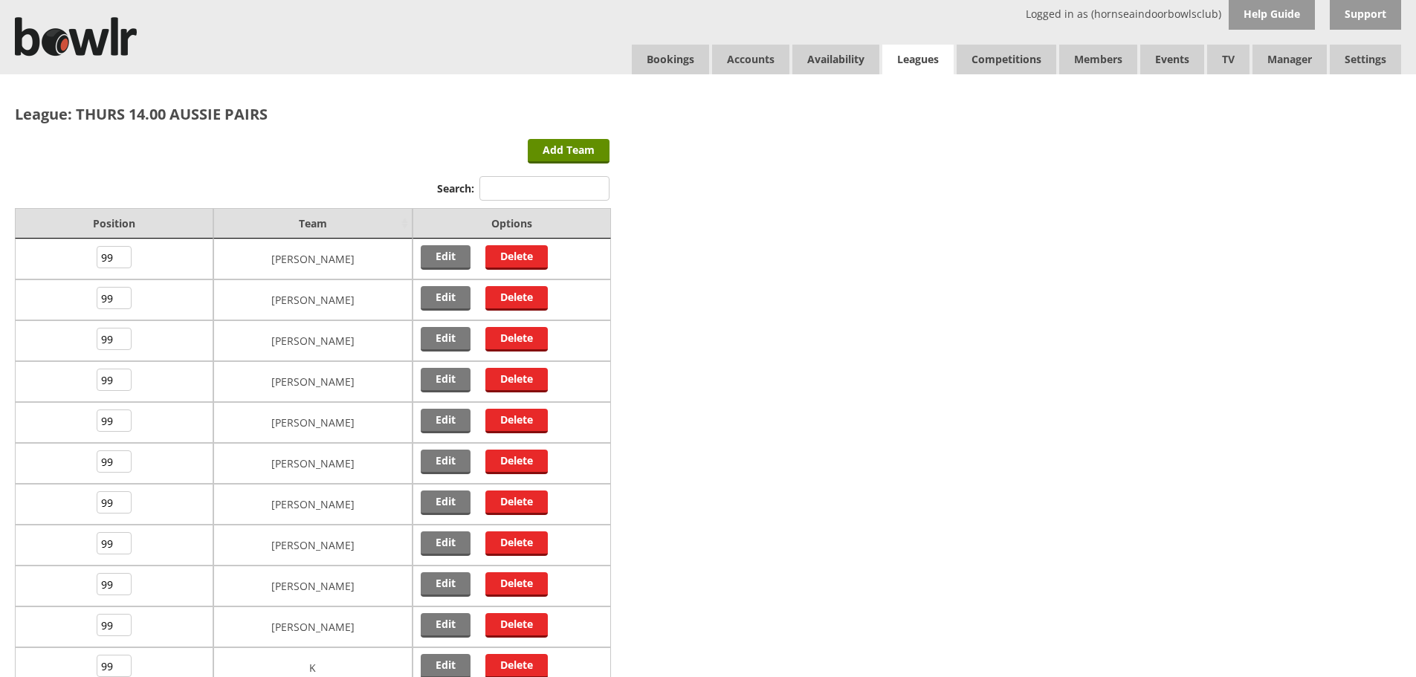
click at [923, 60] on link "Leagues" at bounding box center [917, 60] width 71 height 30
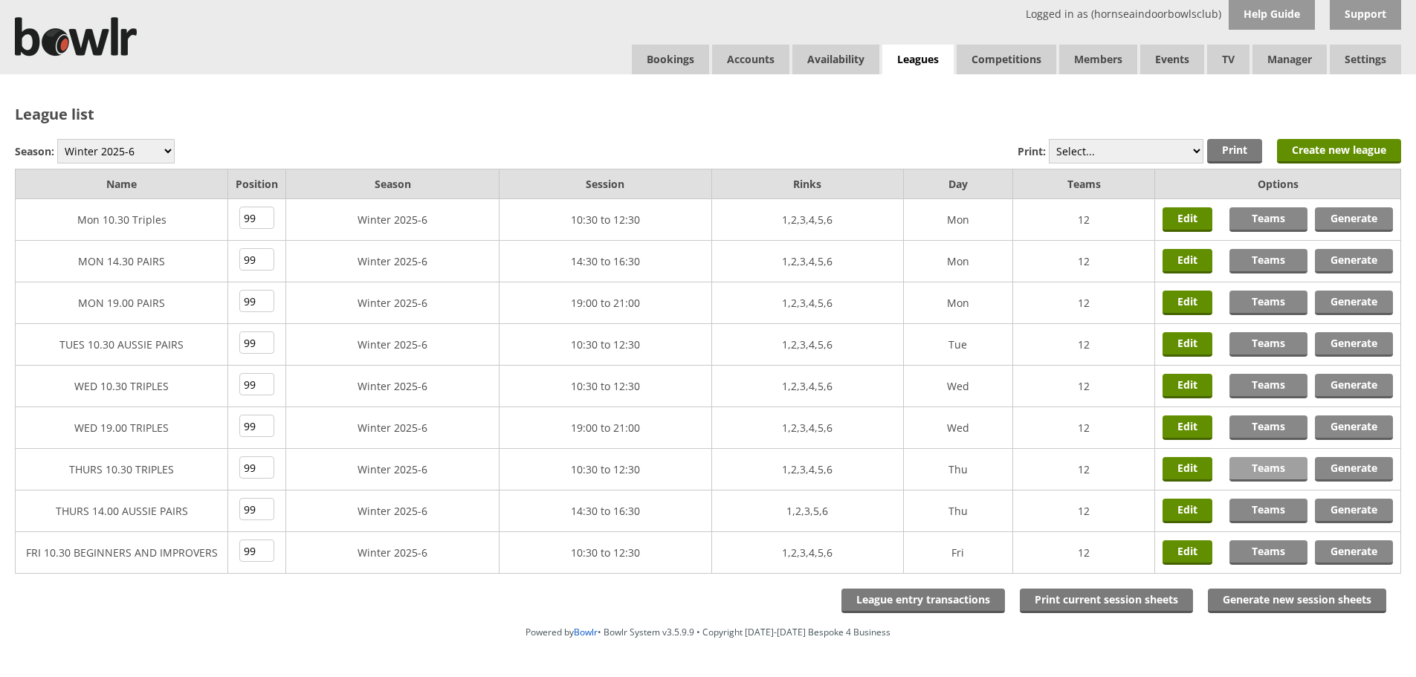
click at [1269, 470] on link "Teams" at bounding box center [1268, 469] width 78 height 25
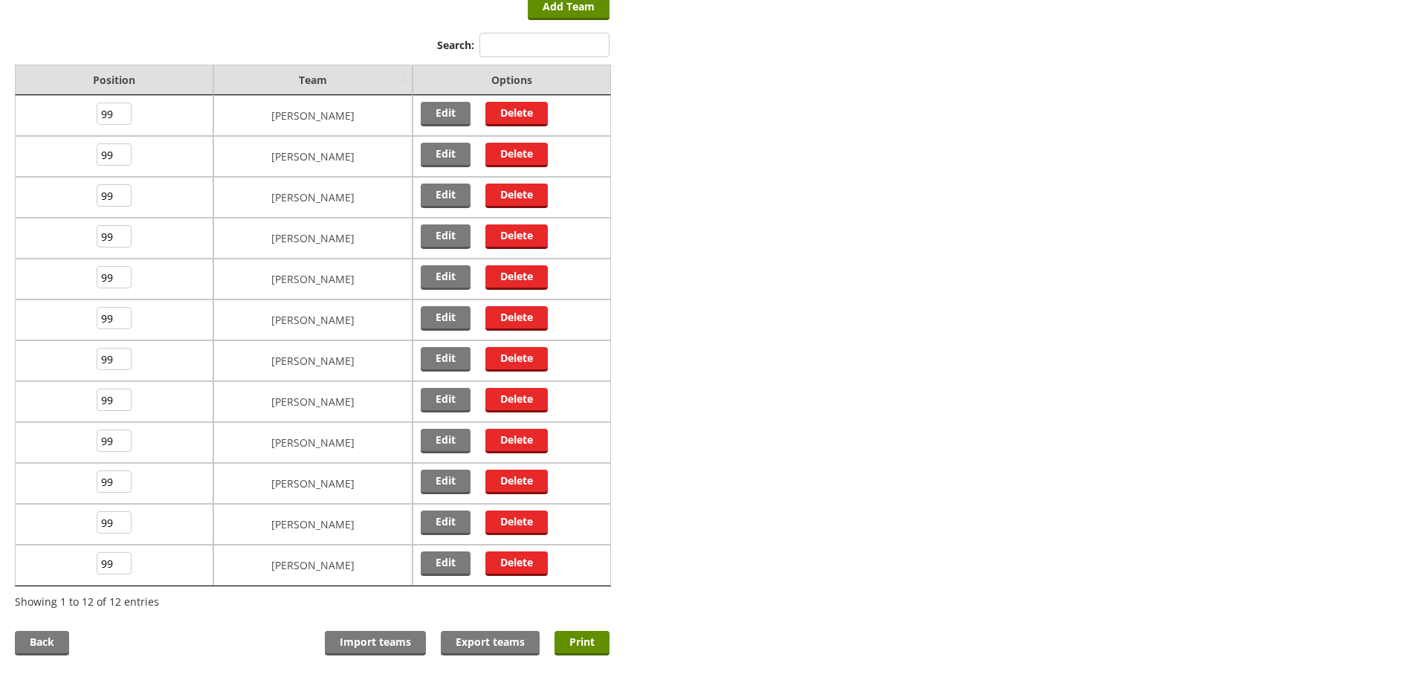
scroll to position [149, 0]
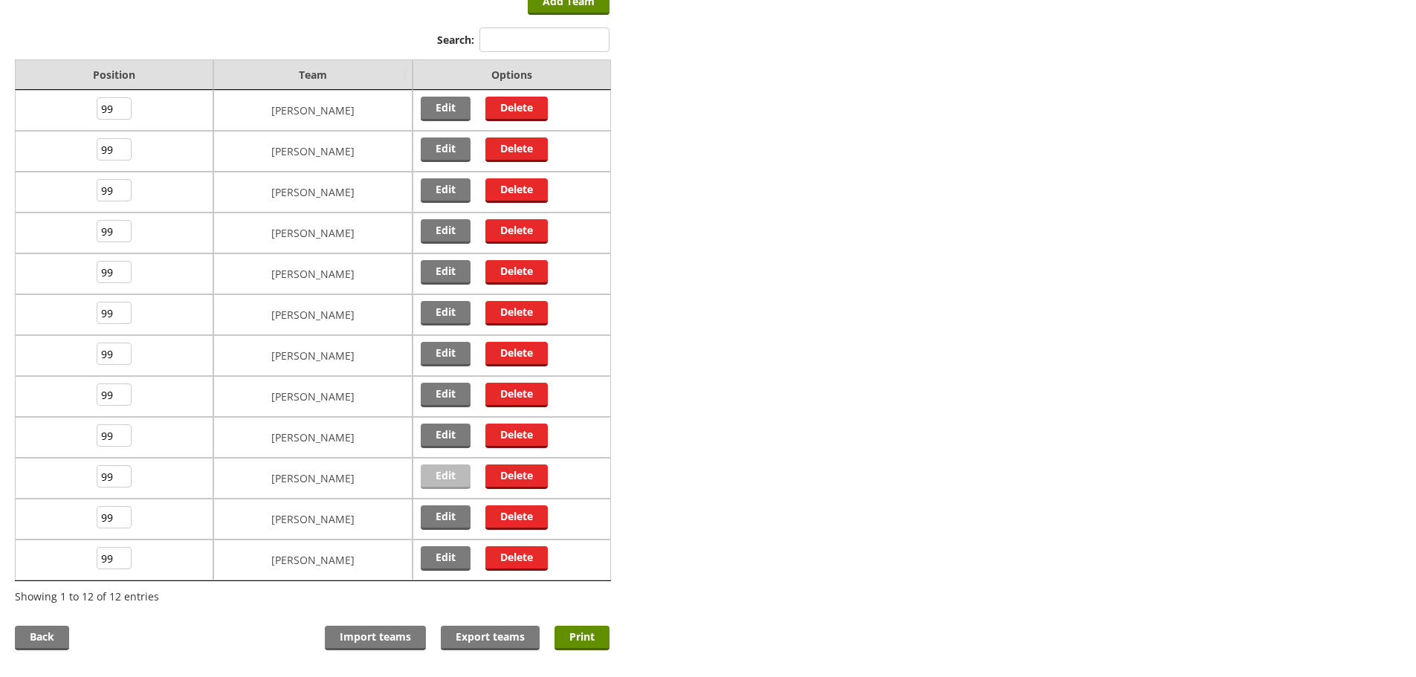
click at [438, 472] on link "Edit" at bounding box center [446, 477] width 50 height 25
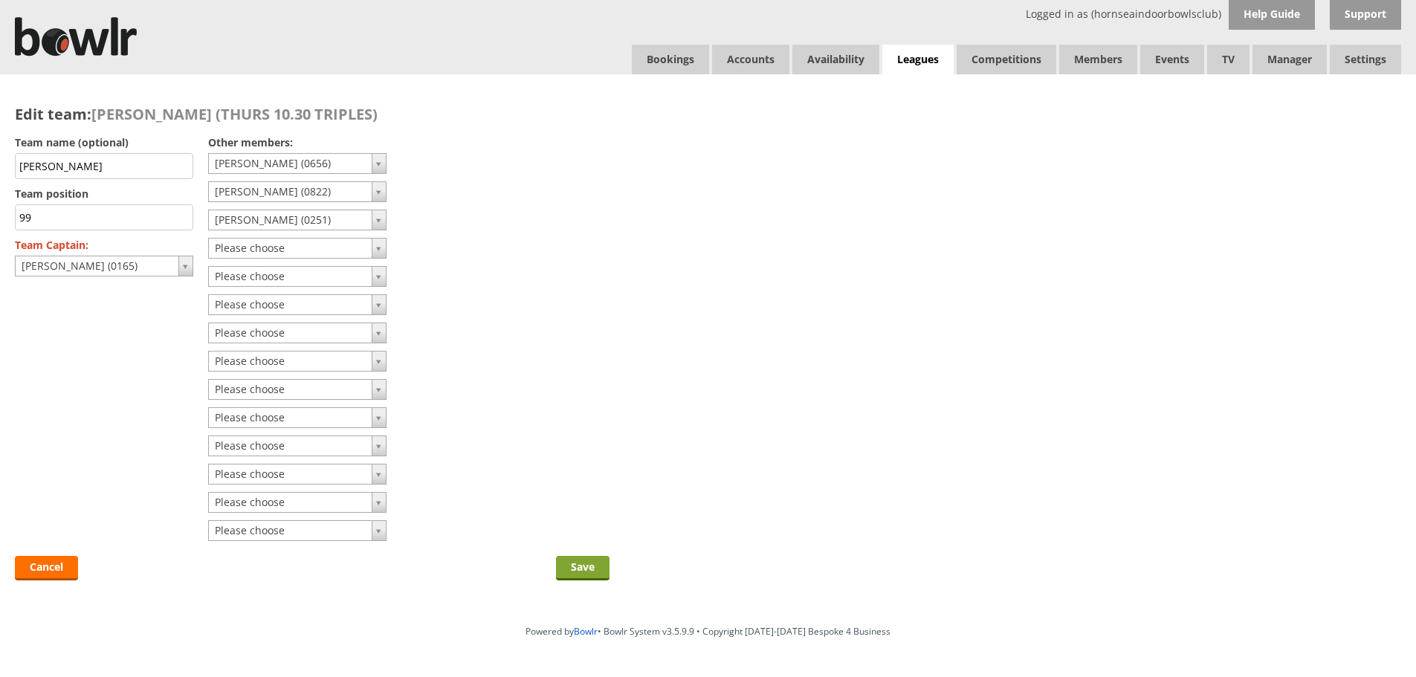
click at [572, 563] on input "Save" at bounding box center [583, 568] width 54 height 25
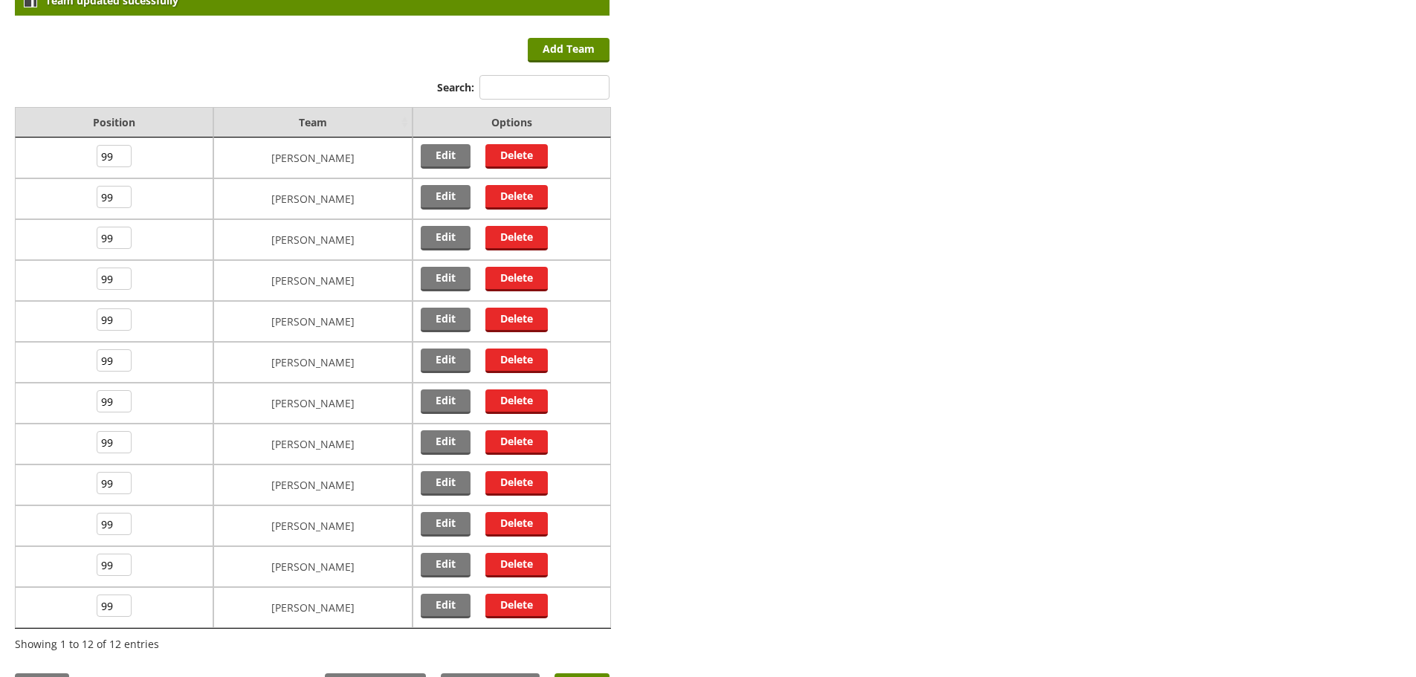
scroll to position [149, 0]
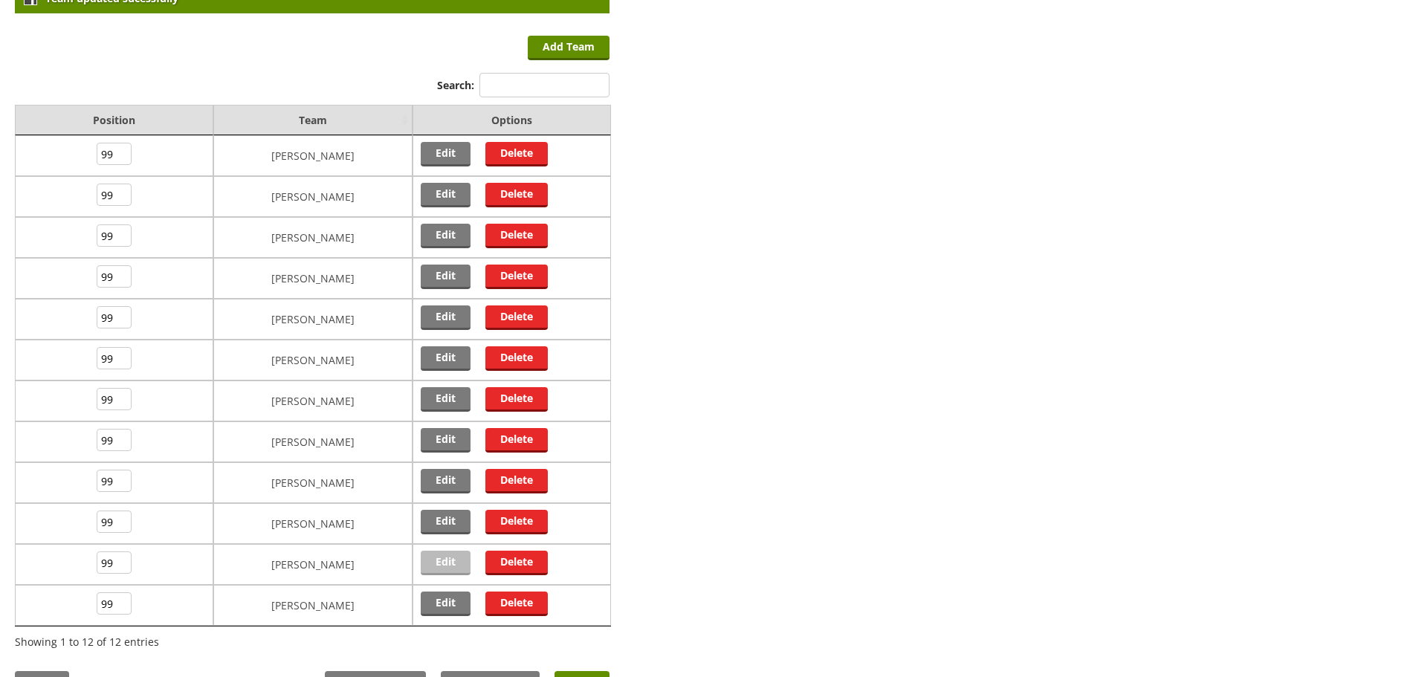
click at [433, 558] on link "Edit" at bounding box center [446, 563] width 50 height 25
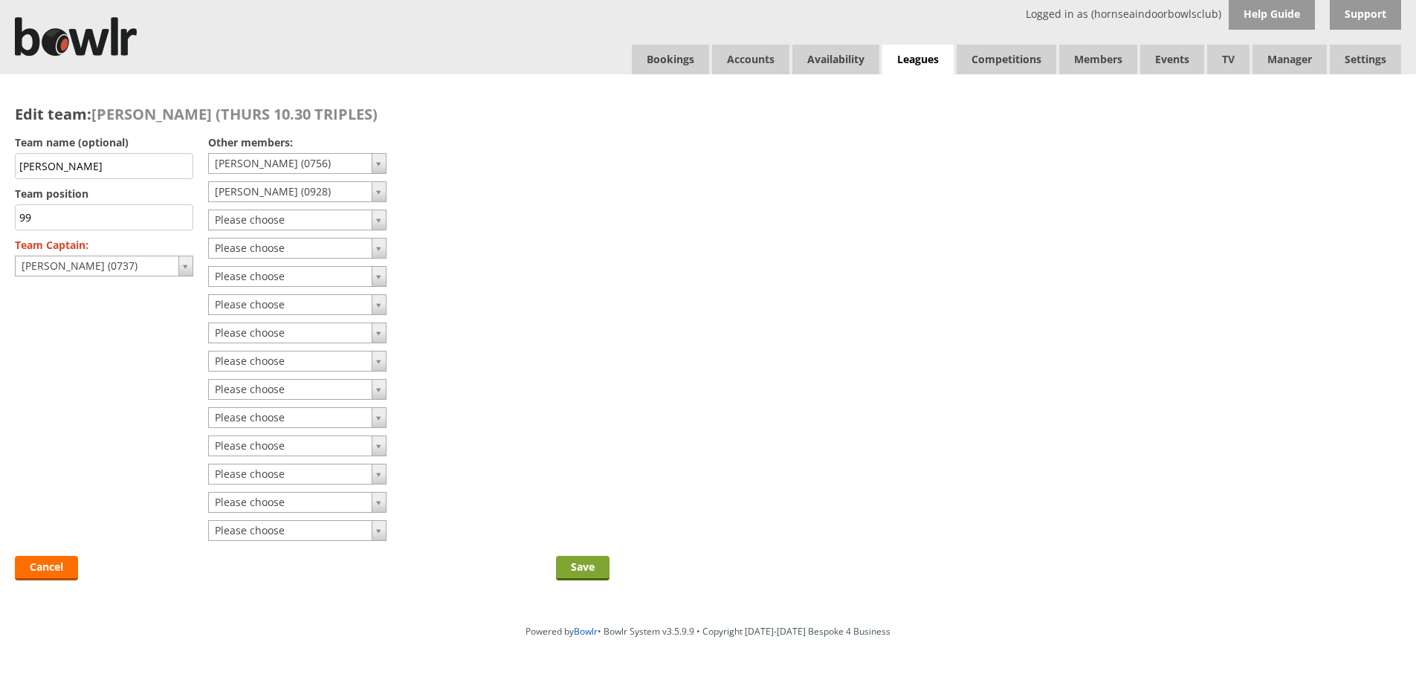
click at [583, 567] on input "Save" at bounding box center [583, 568] width 54 height 25
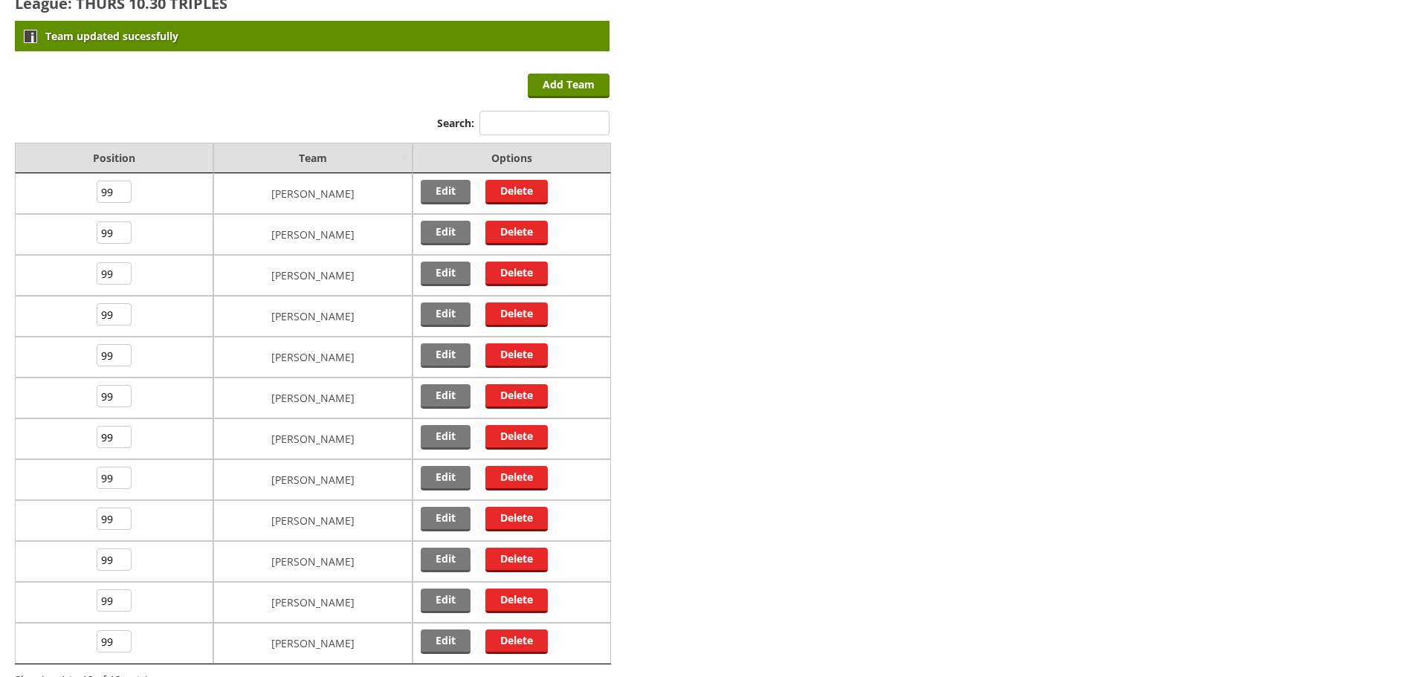
scroll to position [149, 0]
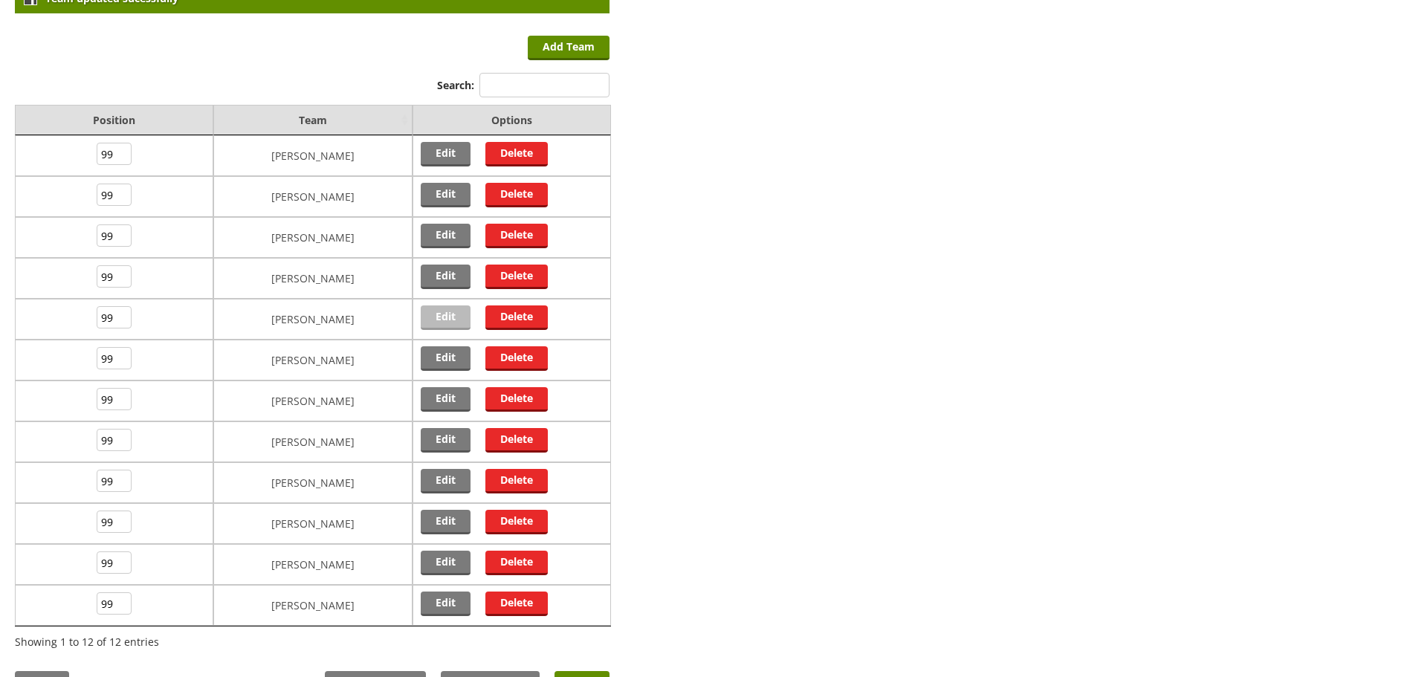
click at [437, 318] on link "Edit" at bounding box center [446, 317] width 50 height 25
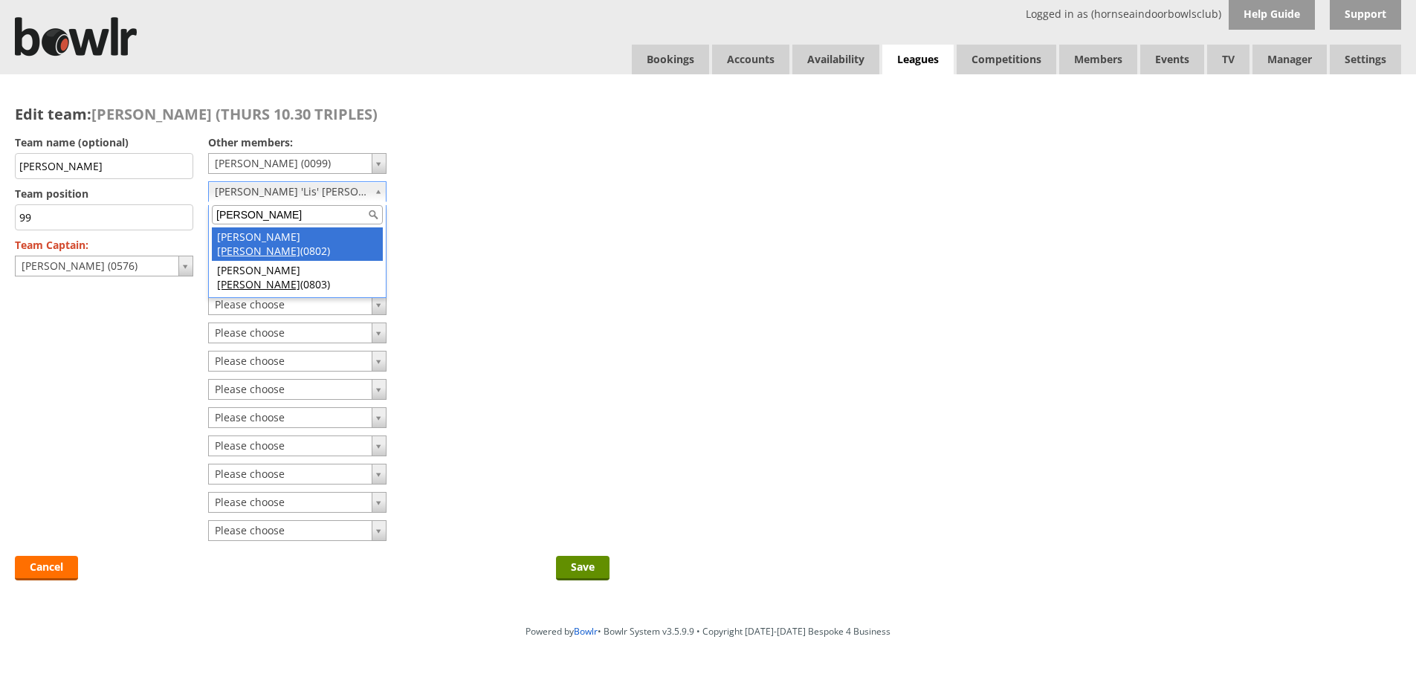
type input "foley"
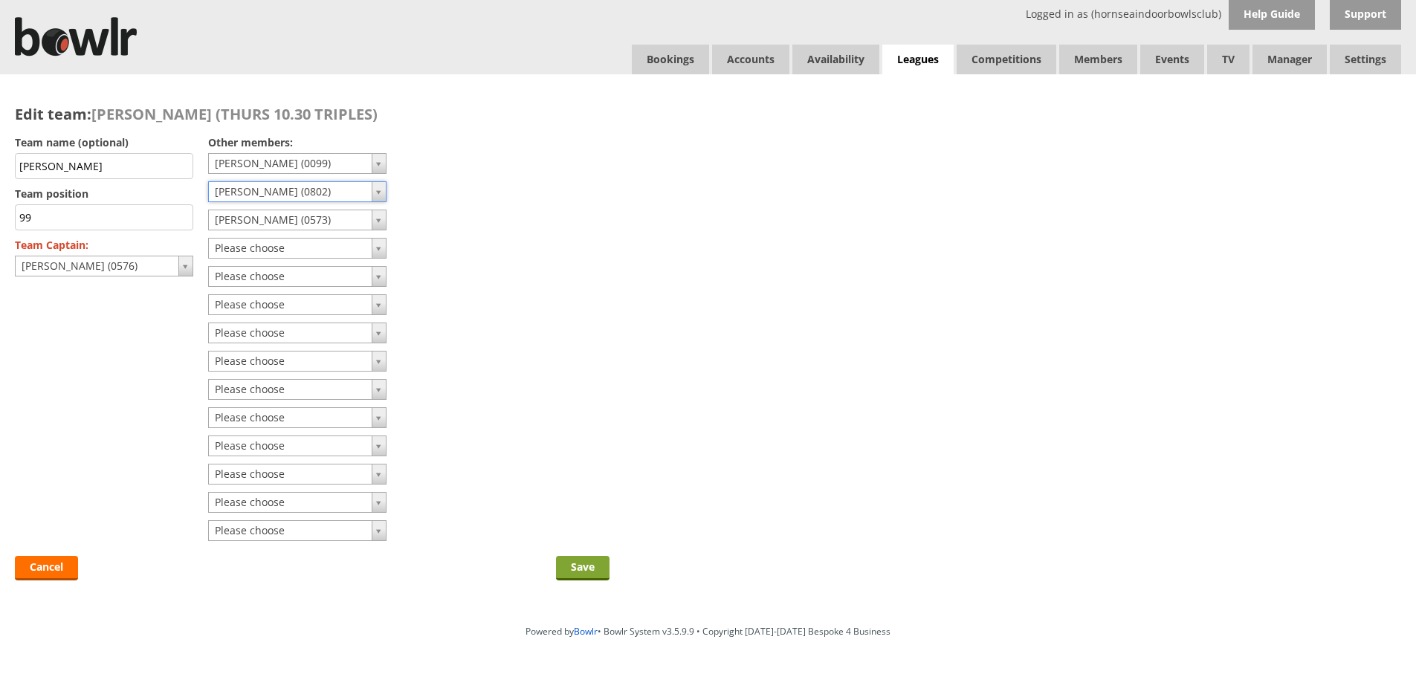
click at [583, 567] on input "Save" at bounding box center [583, 568] width 54 height 25
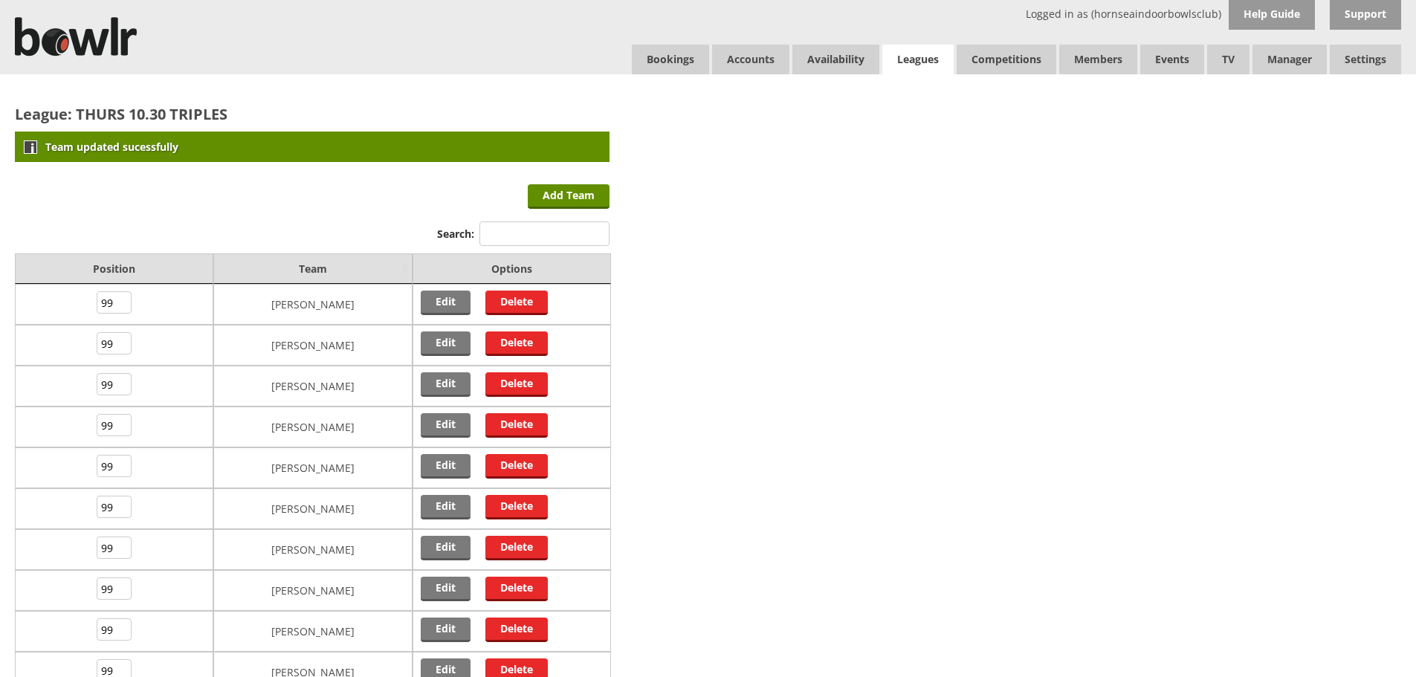
click at [908, 62] on link "Leagues" at bounding box center [917, 60] width 71 height 30
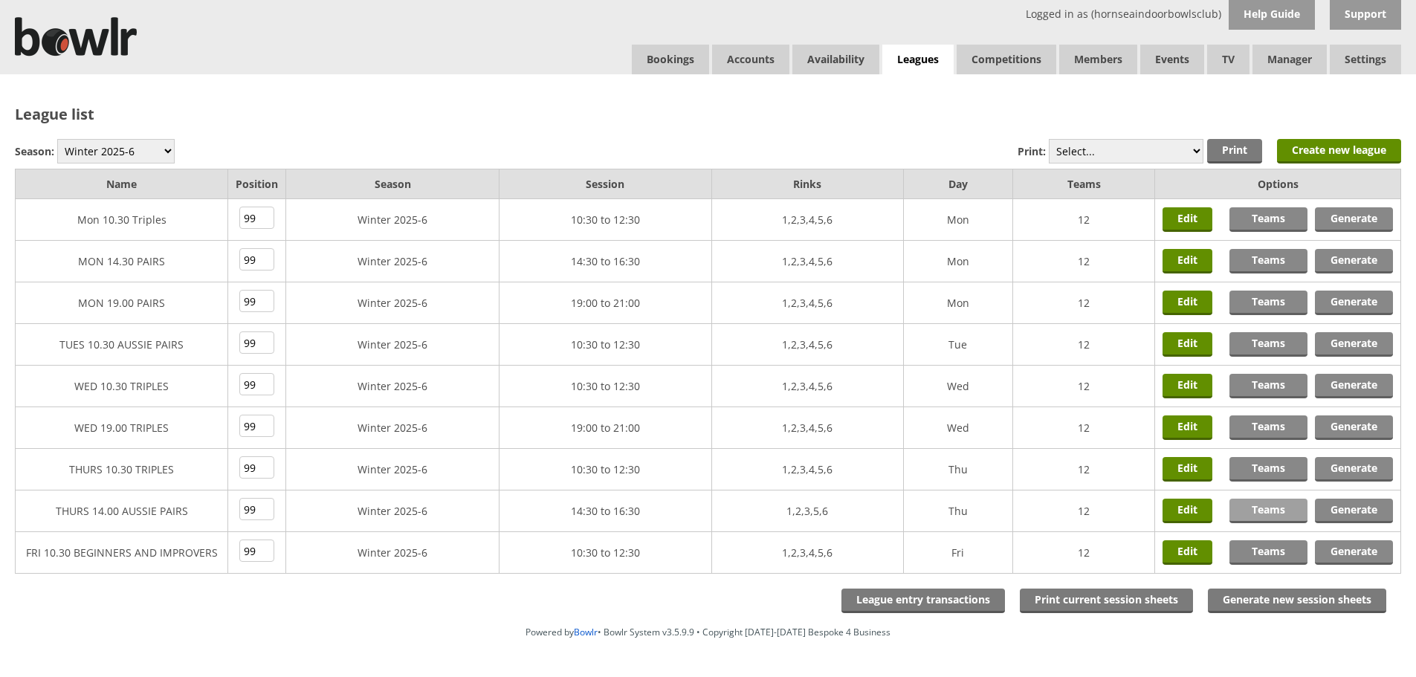
click at [1274, 509] on link "Teams" at bounding box center [1268, 511] width 78 height 25
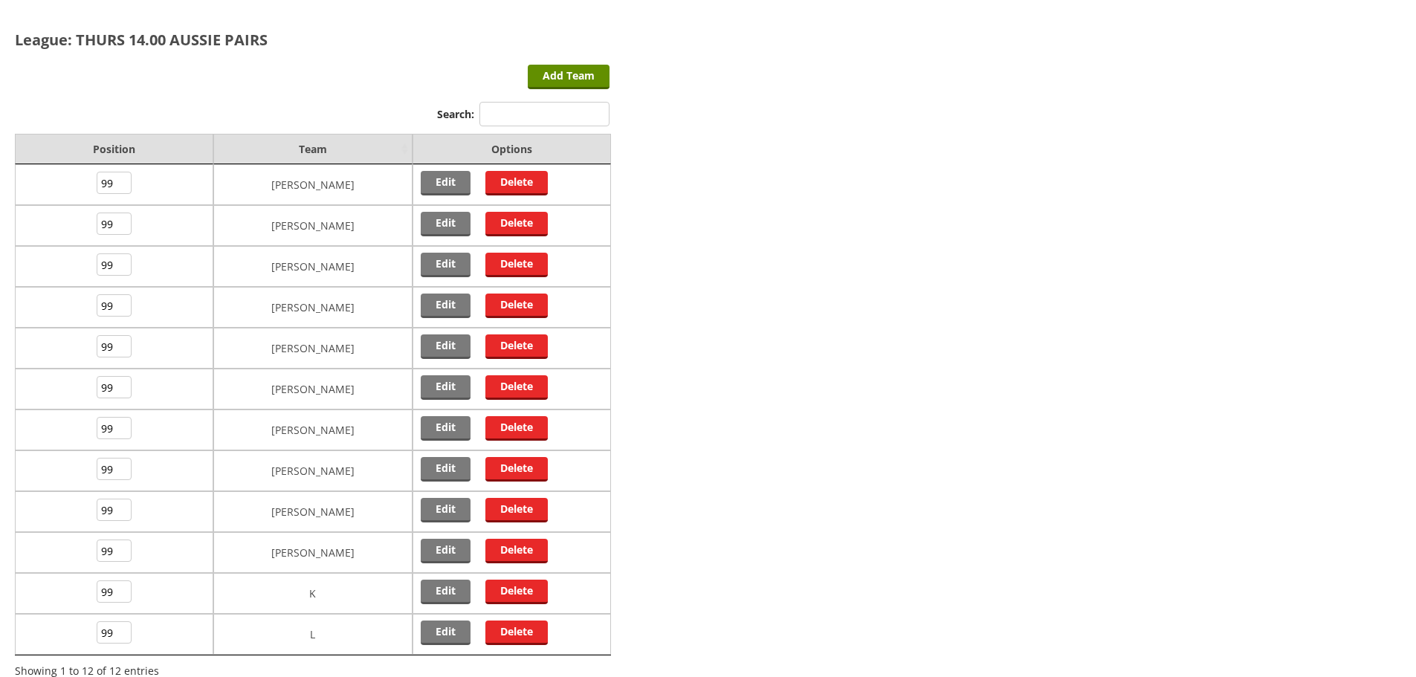
scroll to position [149, 0]
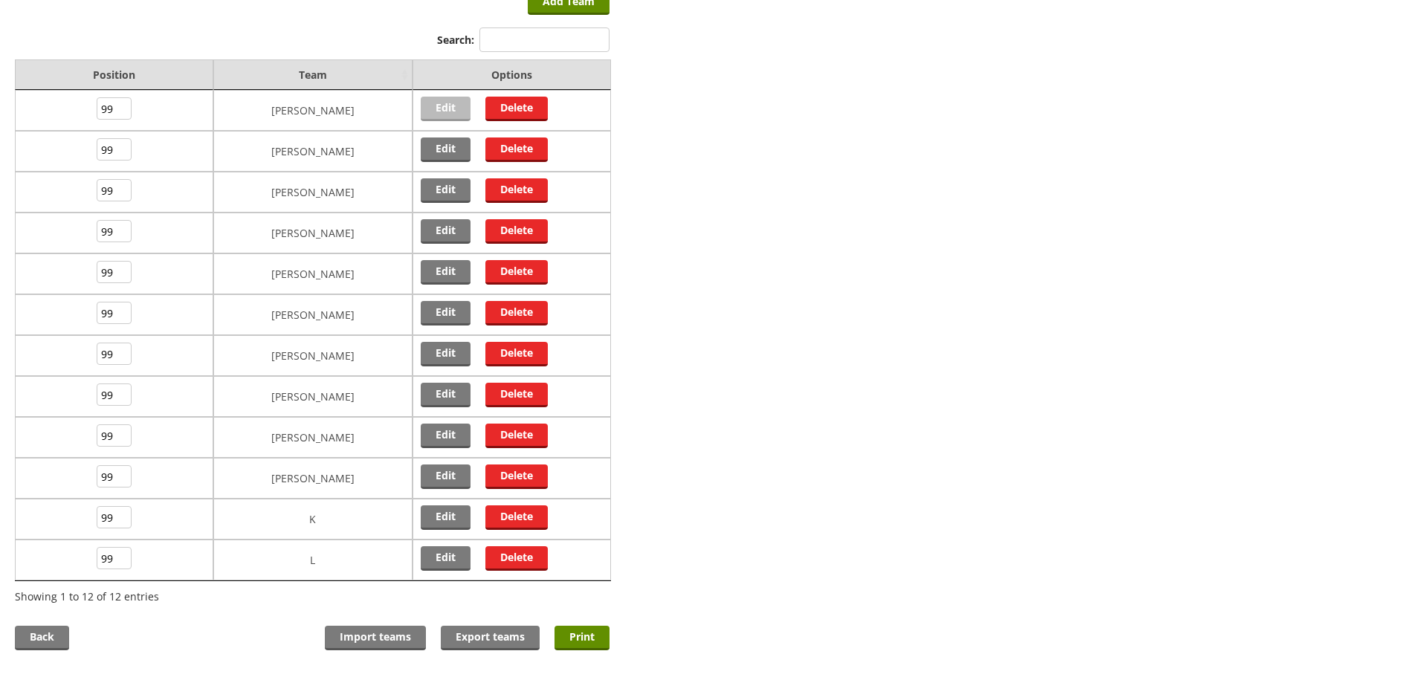
click at [432, 113] on link "Edit" at bounding box center [446, 109] width 50 height 25
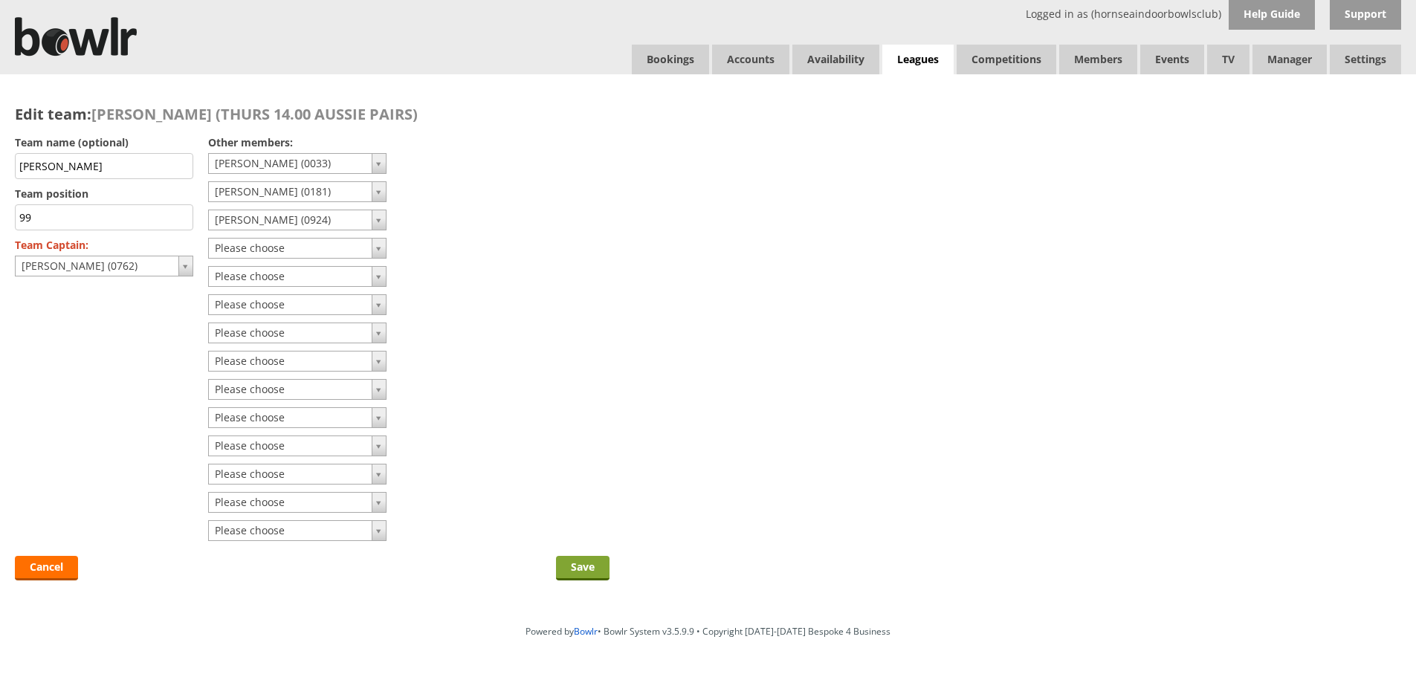
click at [579, 565] on input "Save" at bounding box center [583, 568] width 54 height 25
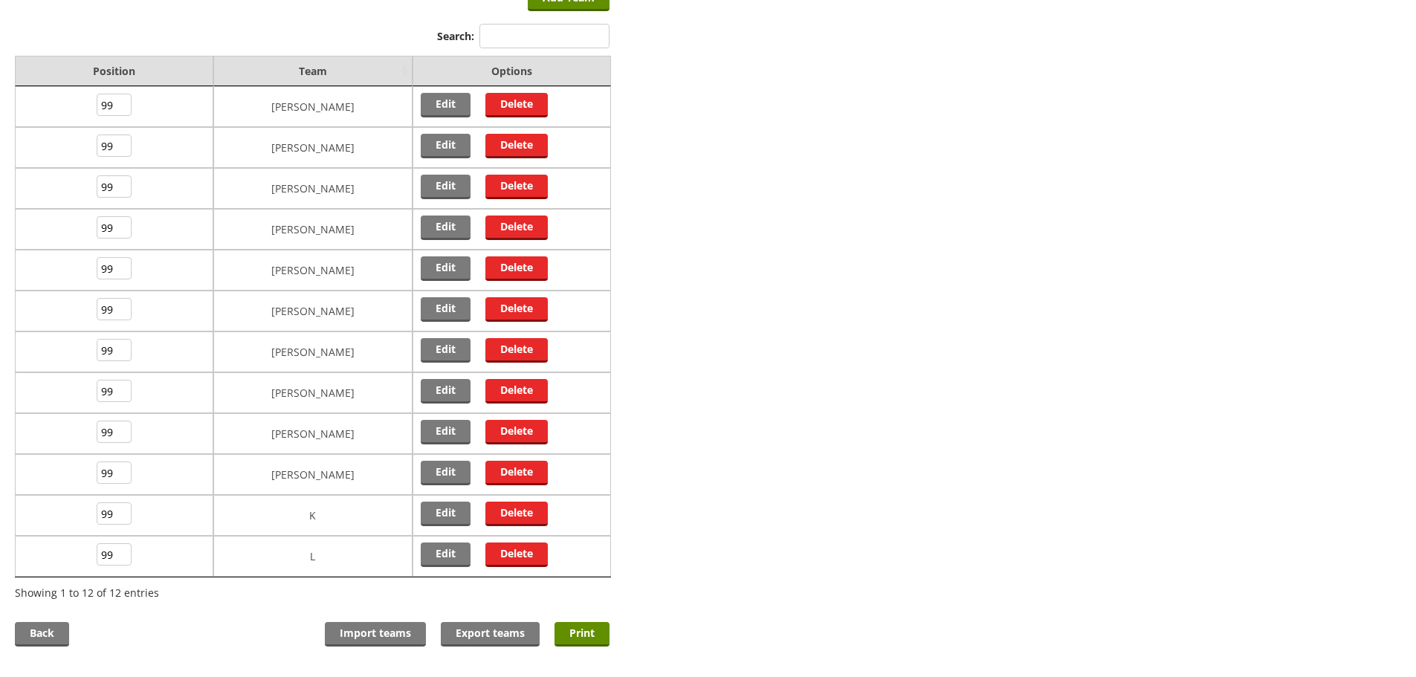
scroll to position [223, 0]
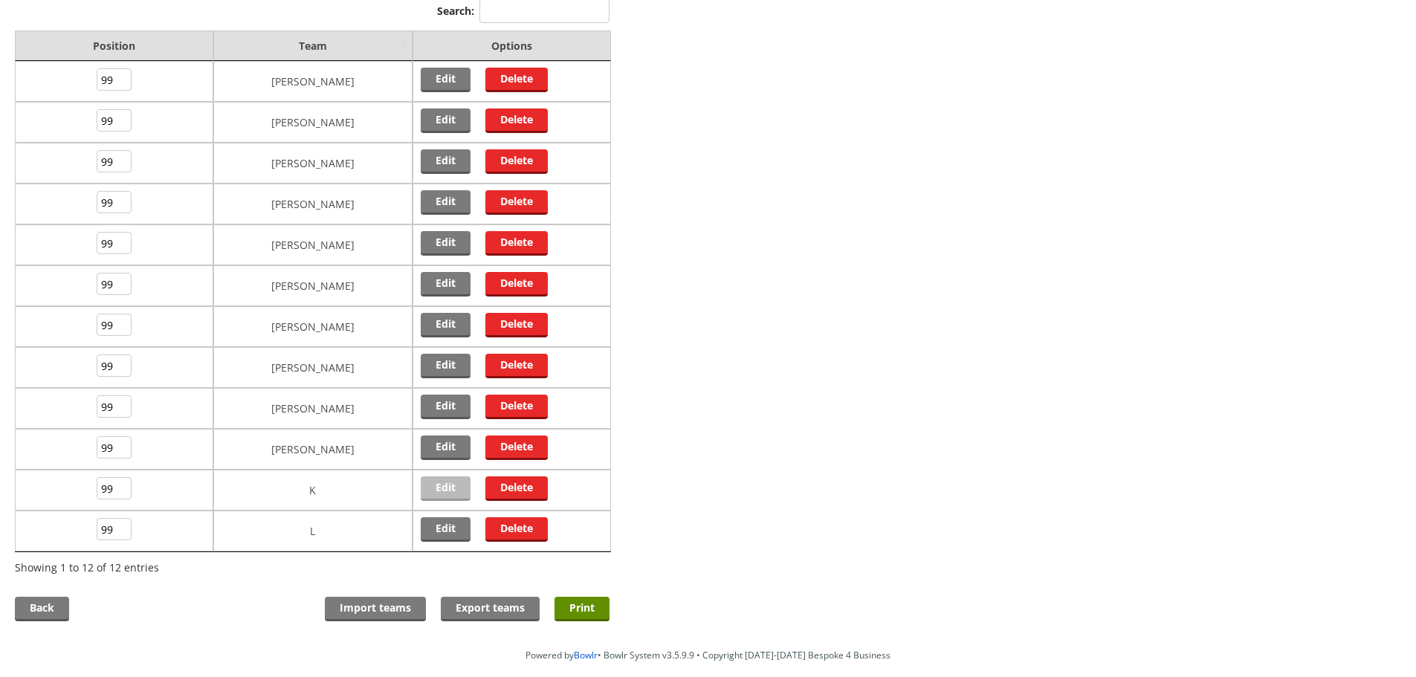
click at [449, 489] on link "Edit" at bounding box center [446, 488] width 50 height 25
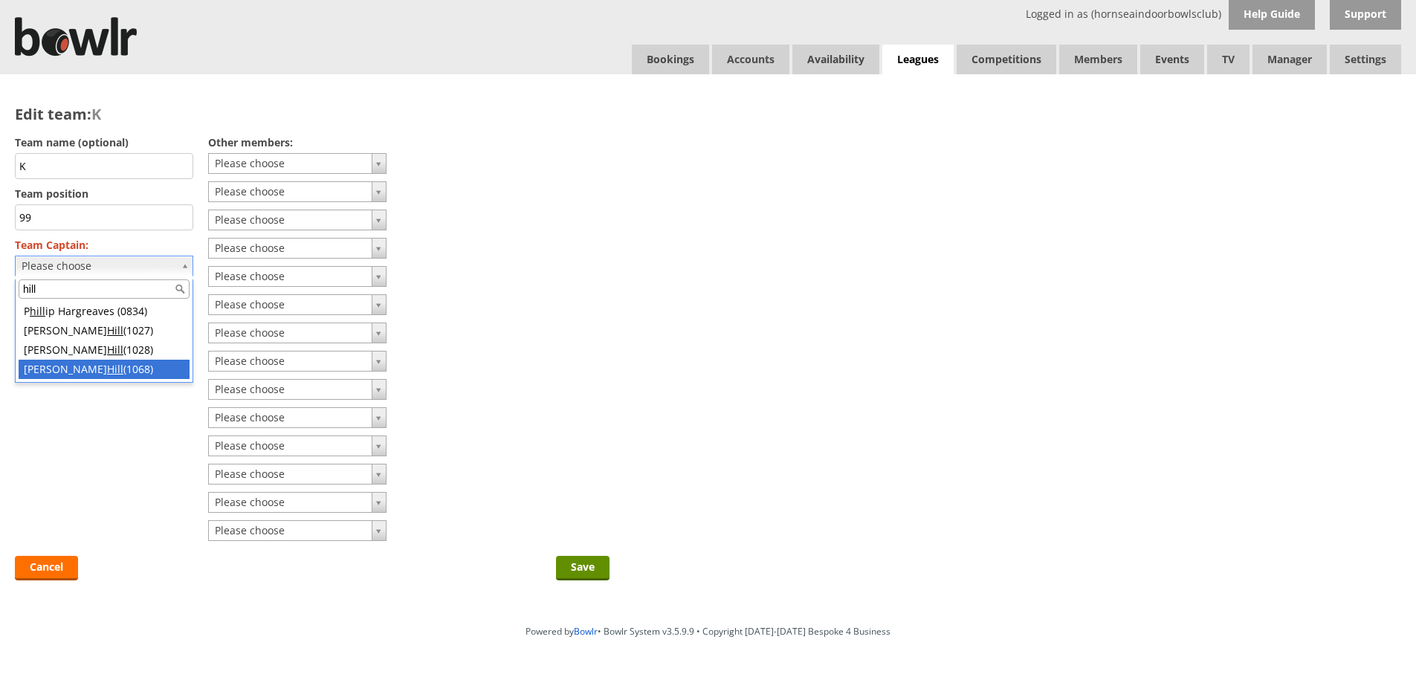
type input "hill"
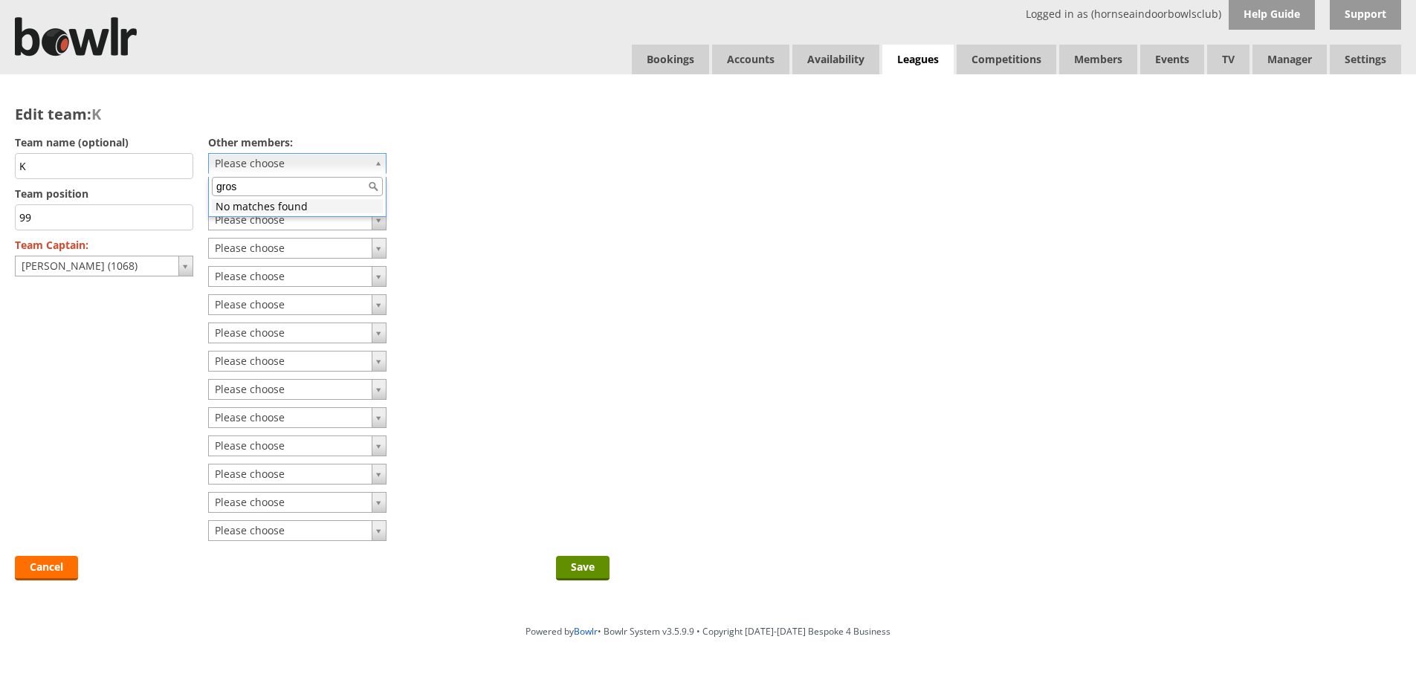
type input "grose"
click at [115, 169] on input "K" at bounding box center [104, 166] width 178 height 26
type input "K"
type input "h"
click at [580, 565] on input "Save" at bounding box center [583, 568] width 54 height 25
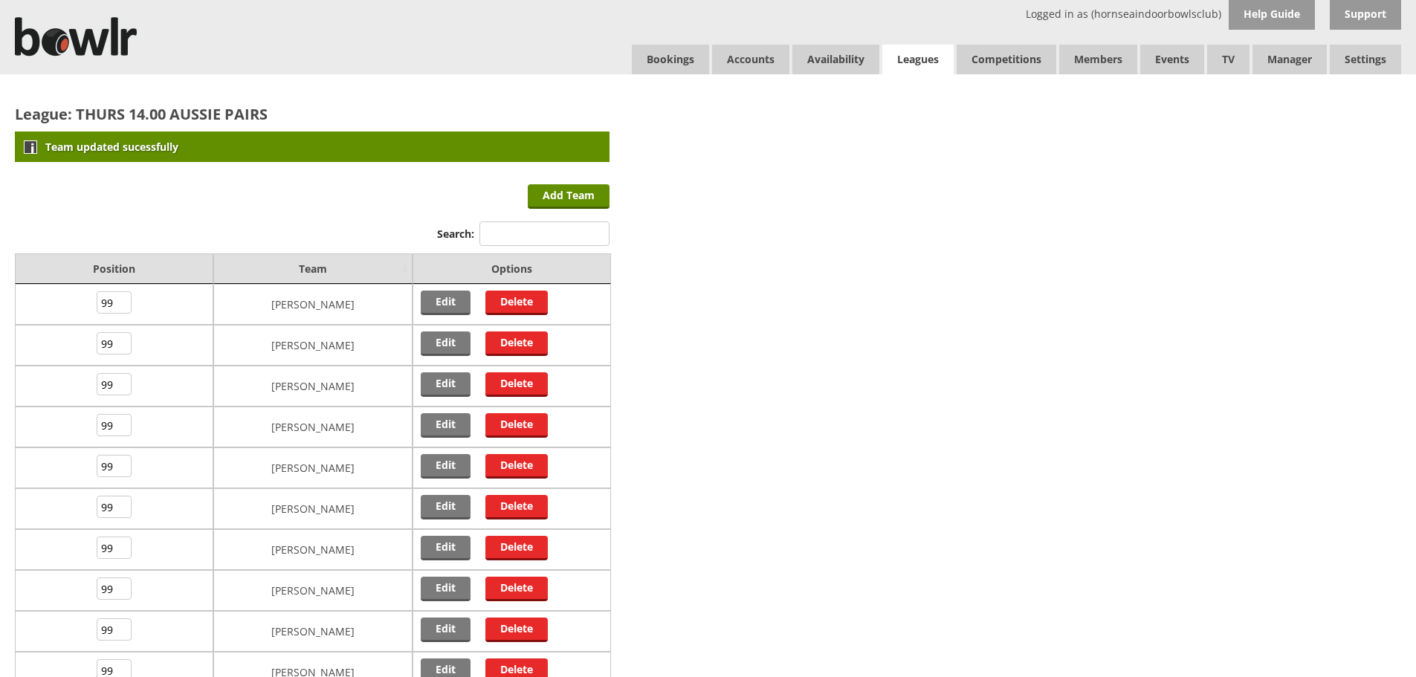
click at [920, 59] on link "Leagues" at bounding box center [917, 60] width 71 height 30
